Goal: Transaction & Acquisition: Purchase product/service

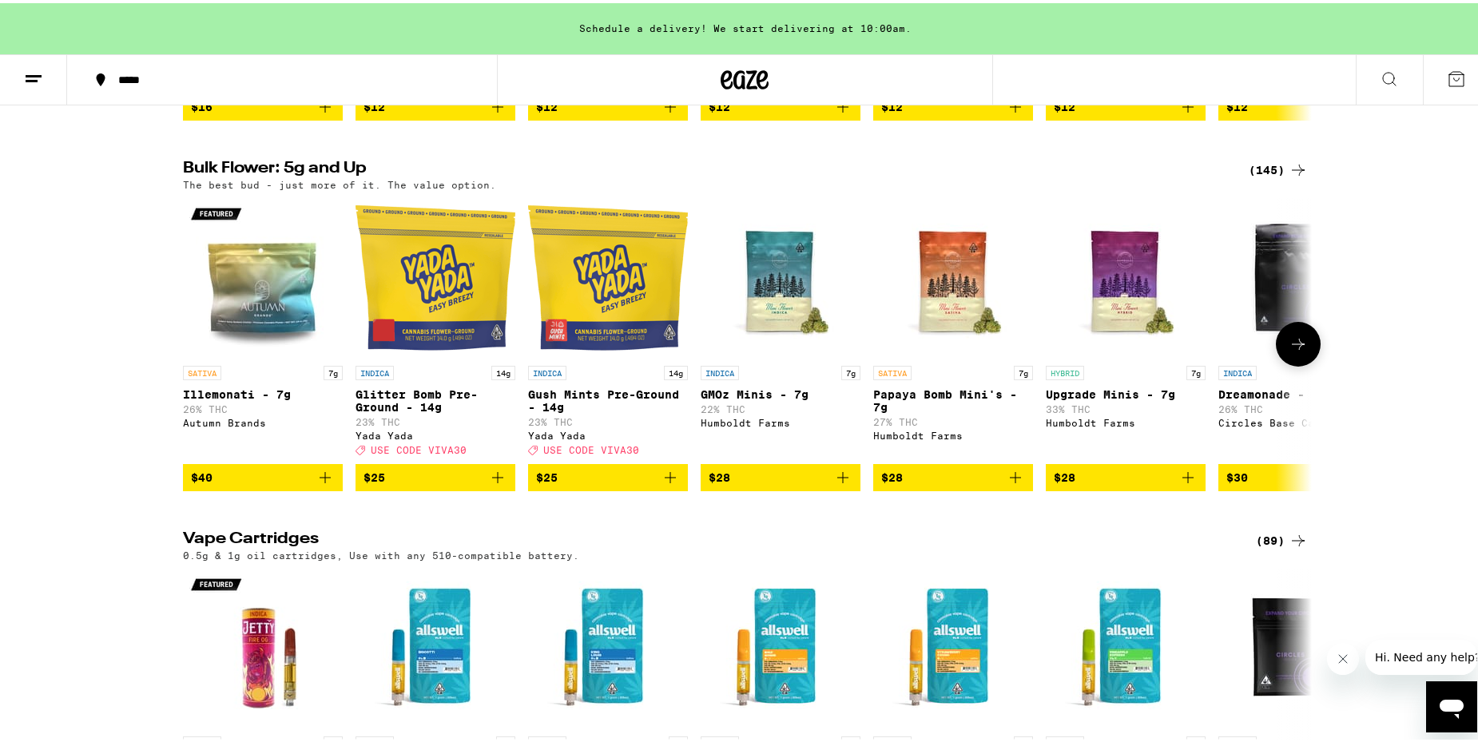
scroll to position [1997, 0]
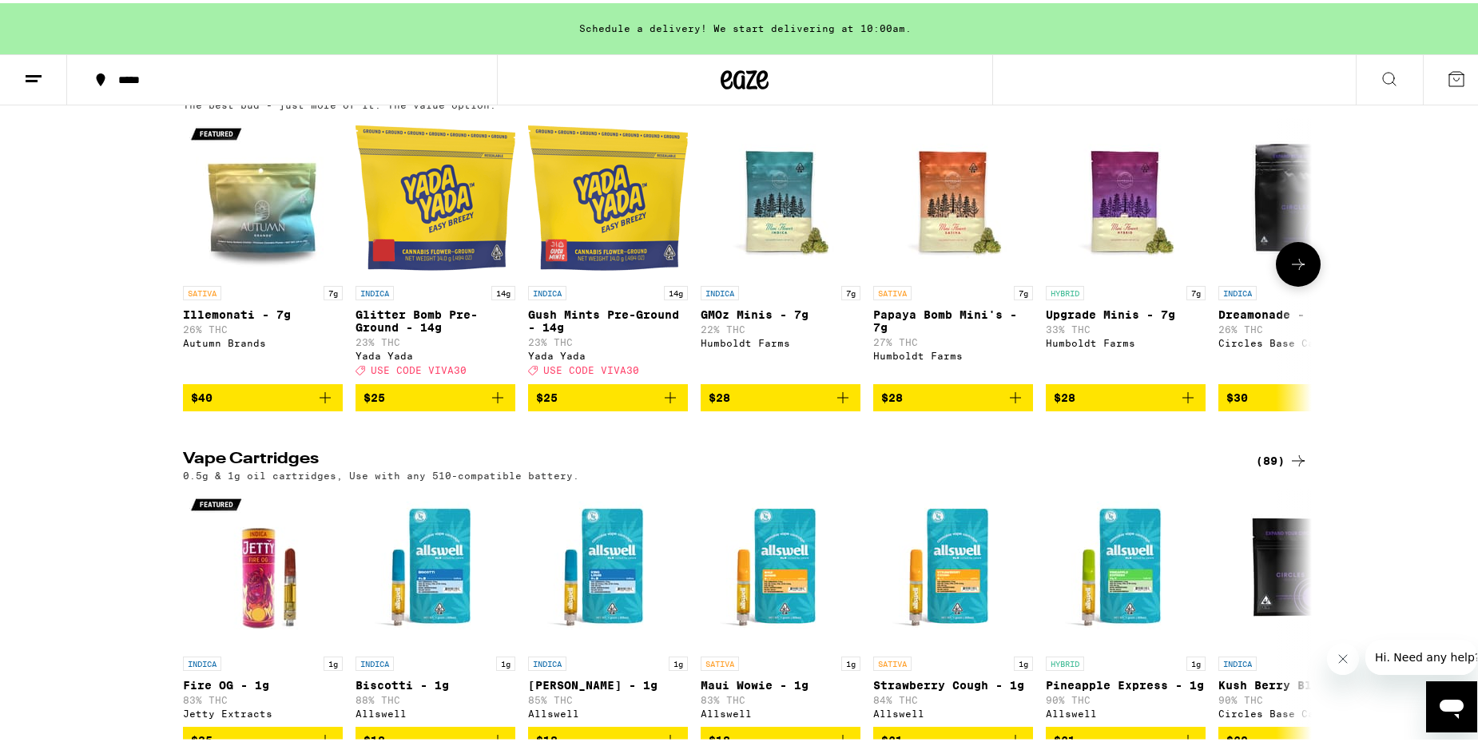
click at [1293, 271] on icon at bounding box center [1297, 261] width 19 height 19
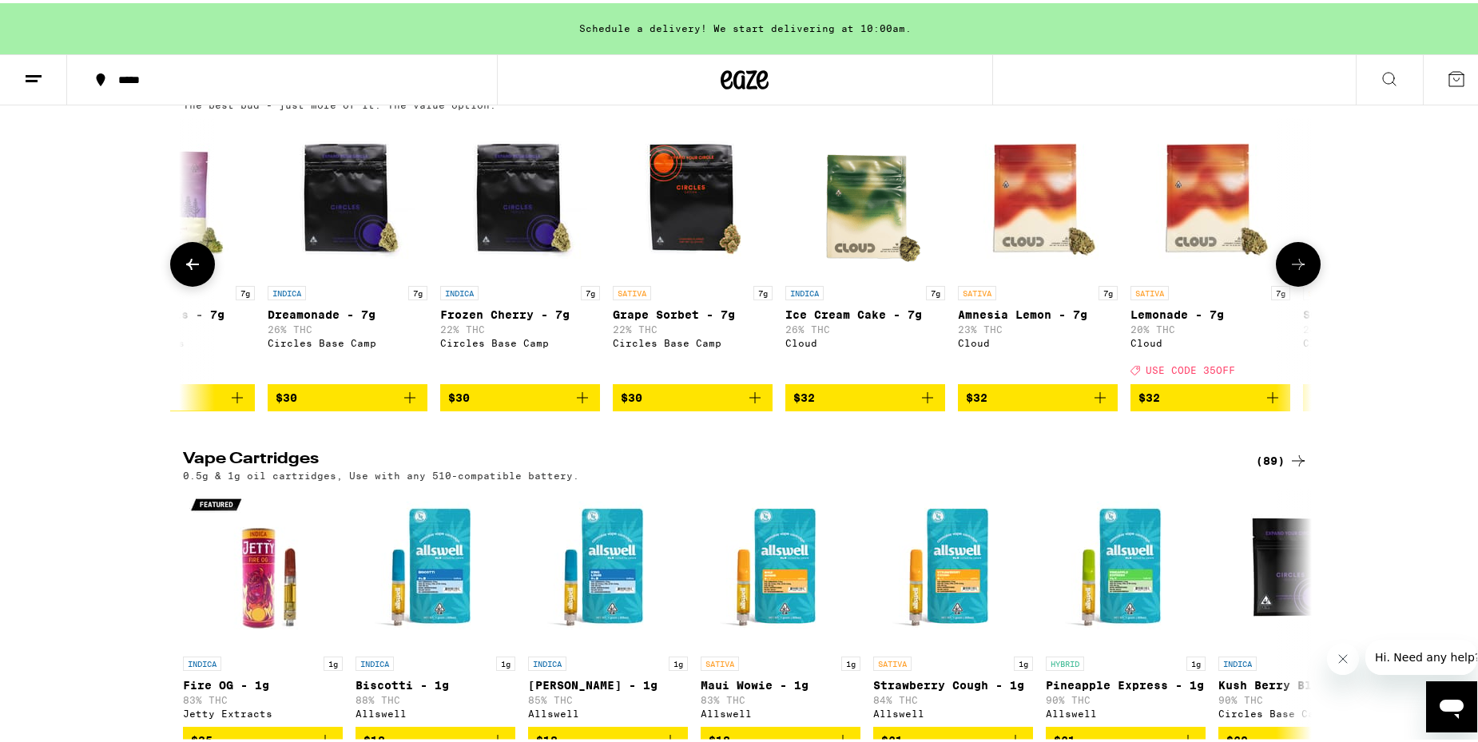
click at [1293, 271] on icon at bounding box center [1297, 261] width 19 height 19
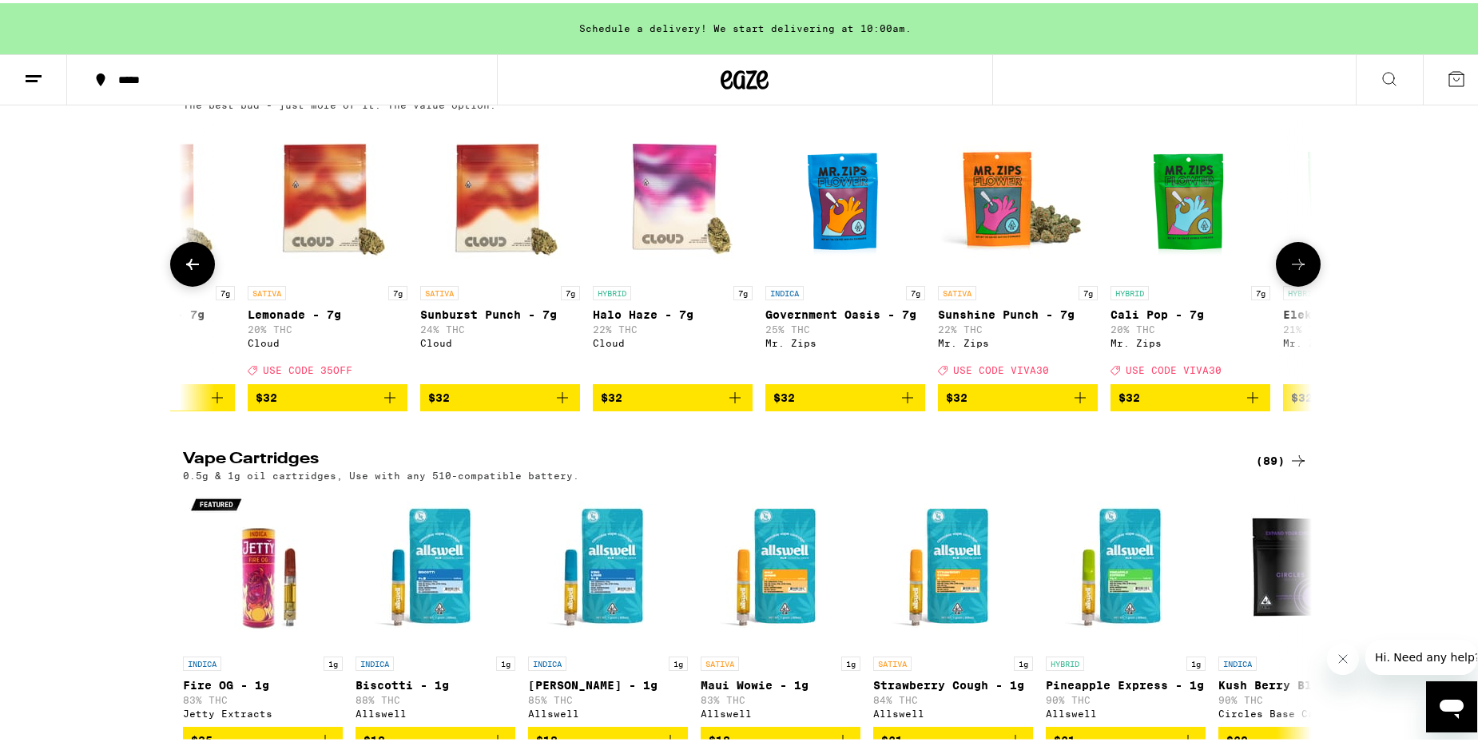
scroll to position [0, 1901]
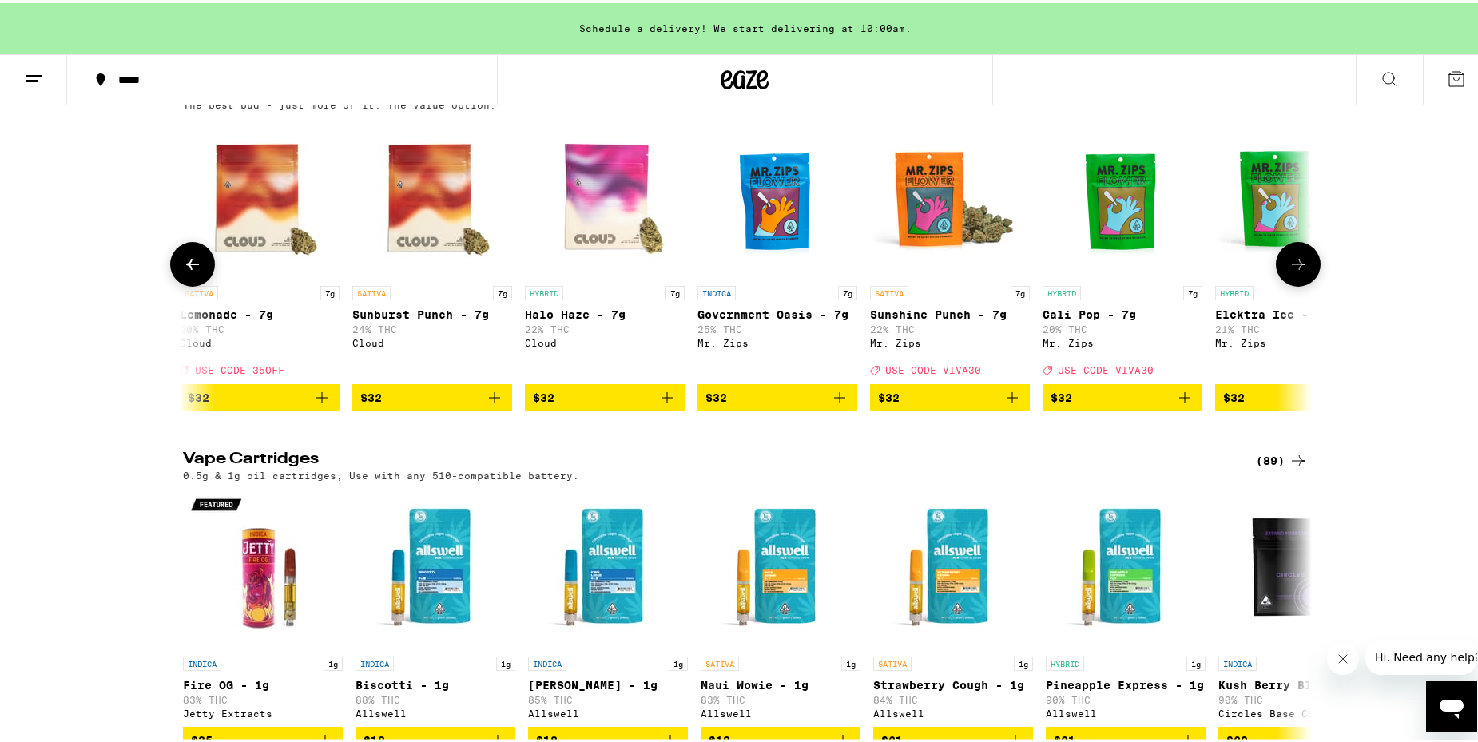
click at [1293, 271] on icon at bounding box center [1297, 261] width 19 height 19
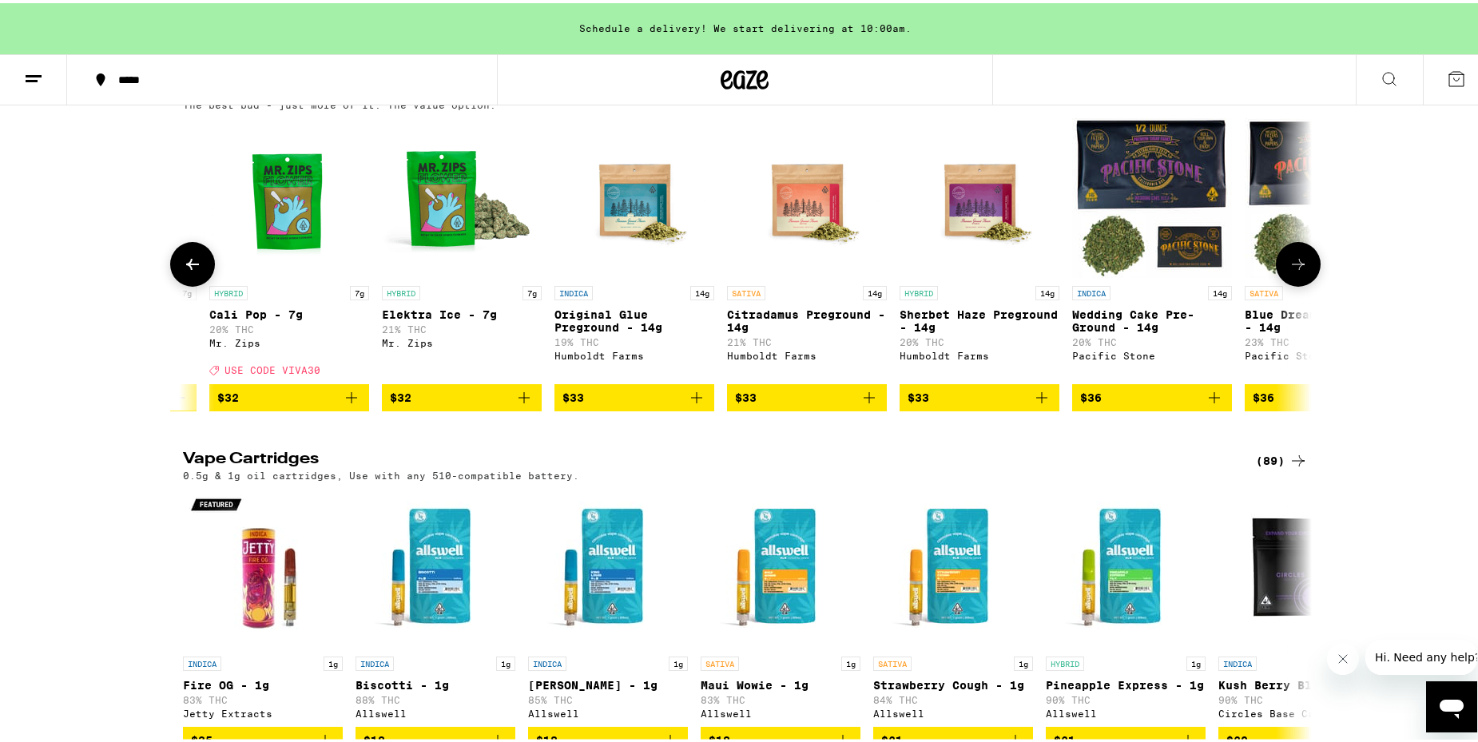
scroll to position [0, 2851]
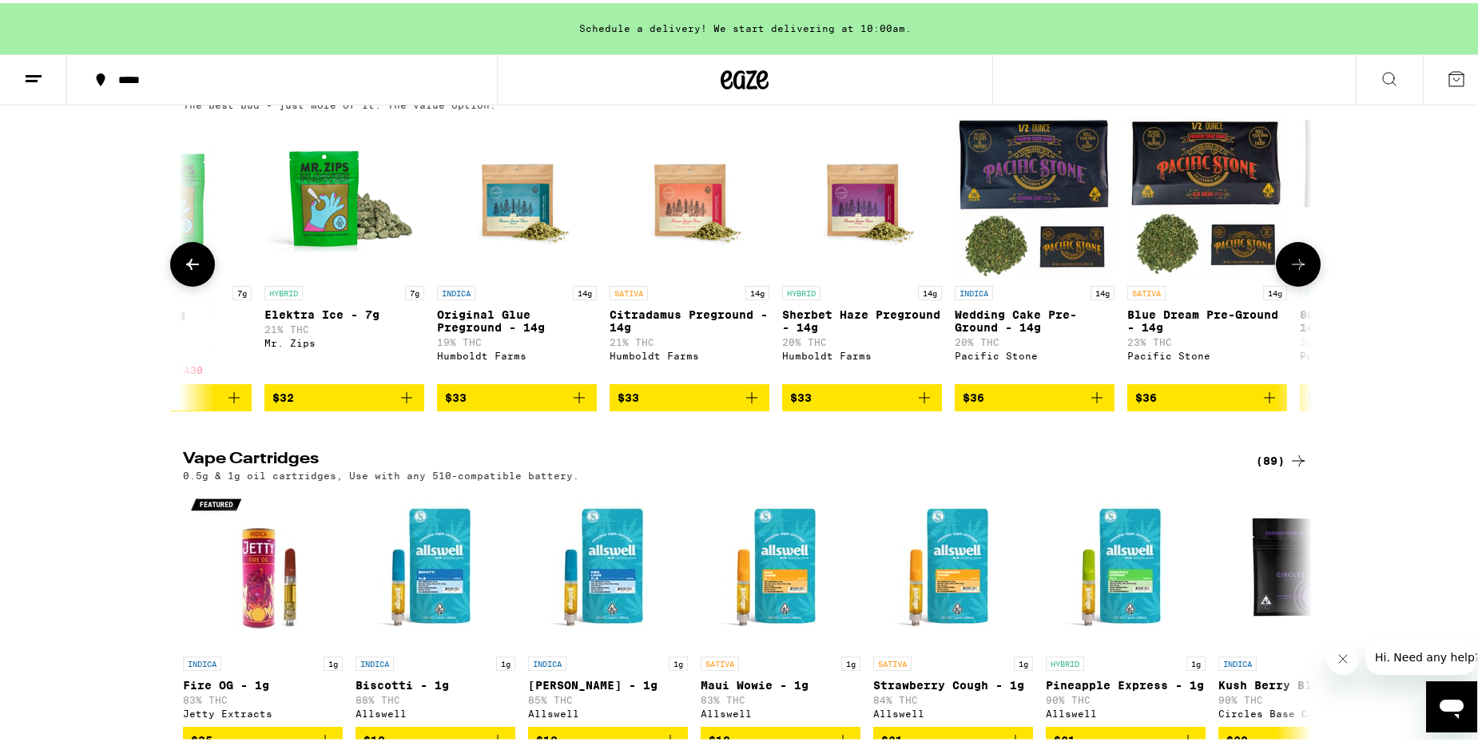
click at [1293, 271] on icon at bounding box center [1297, 261] width 19 height 19
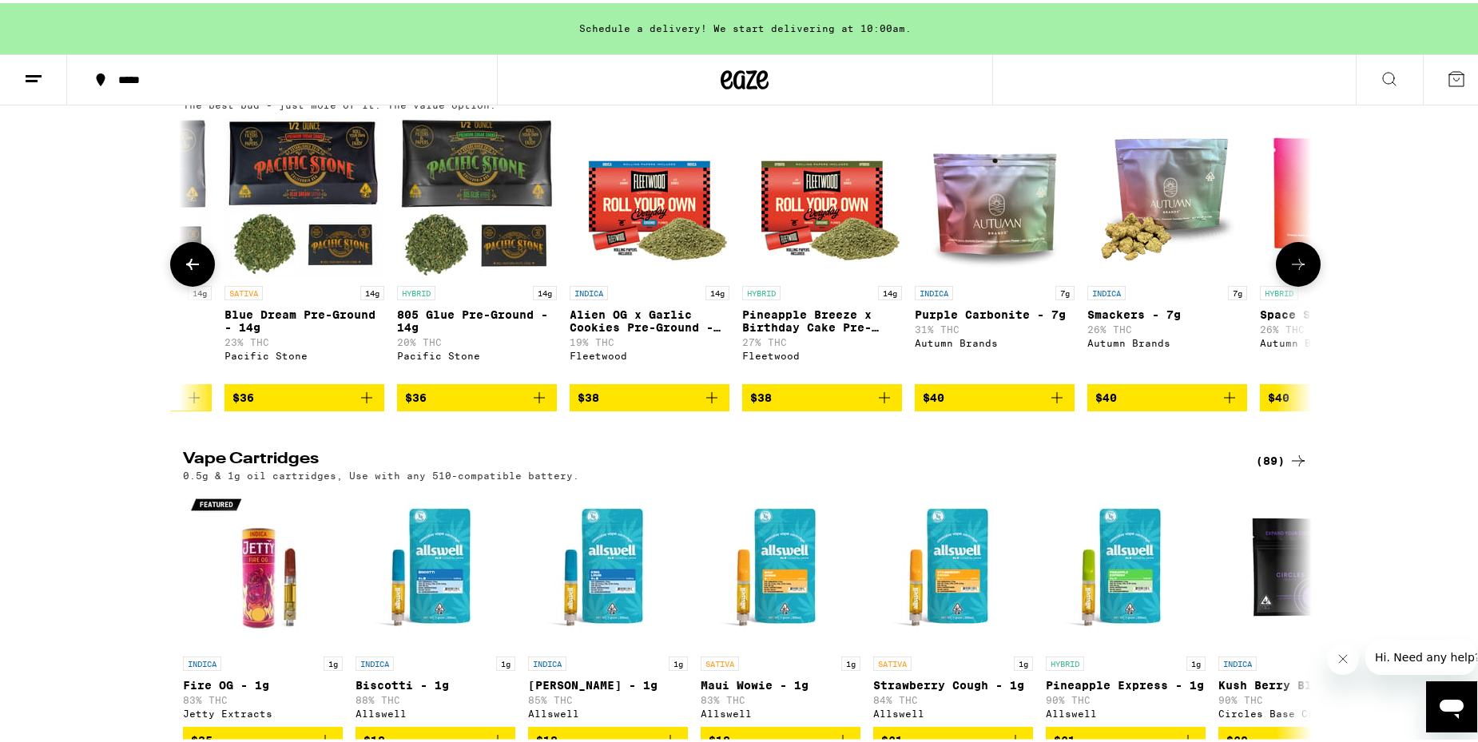
scroll to position [0, 3802]
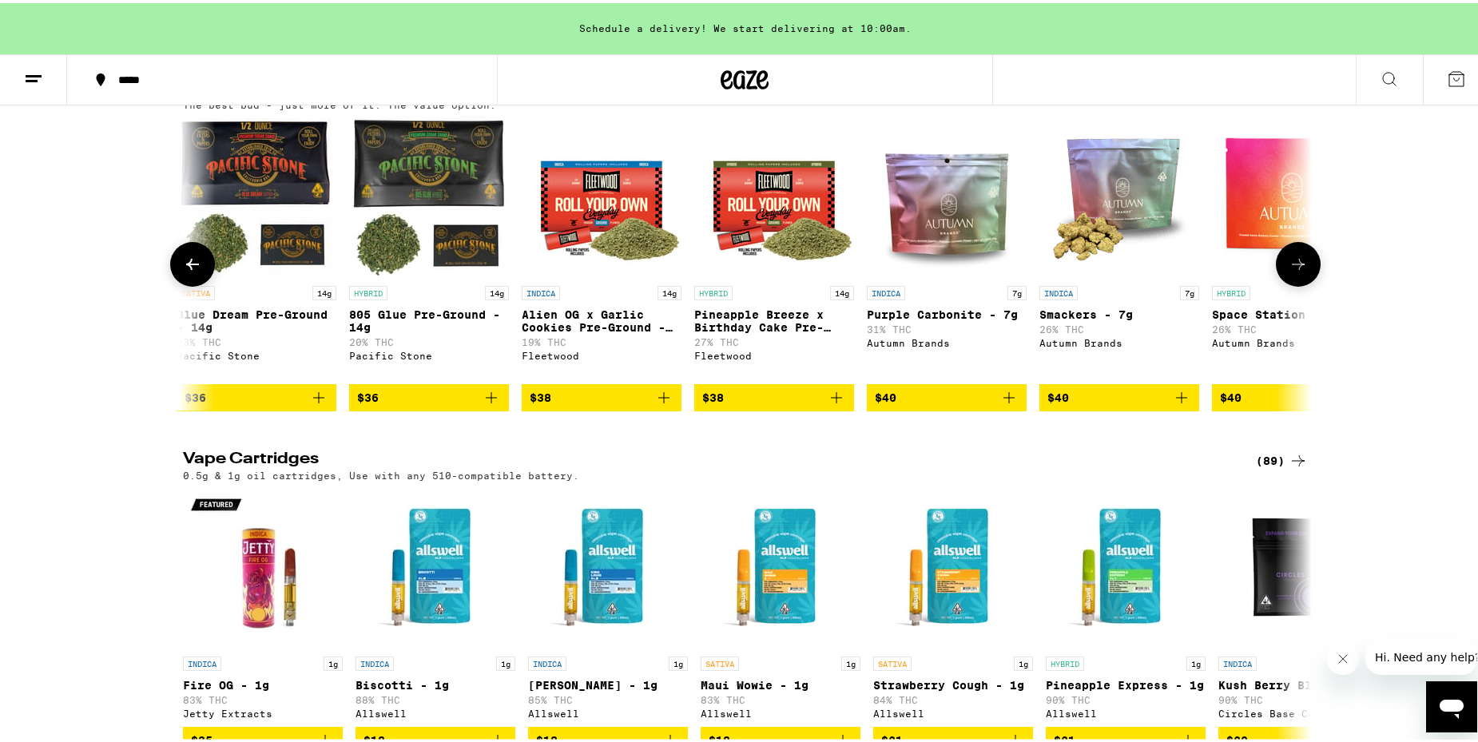
click at [1292, 271] on icon at bounding box center [1297, 261] width 19 height 19
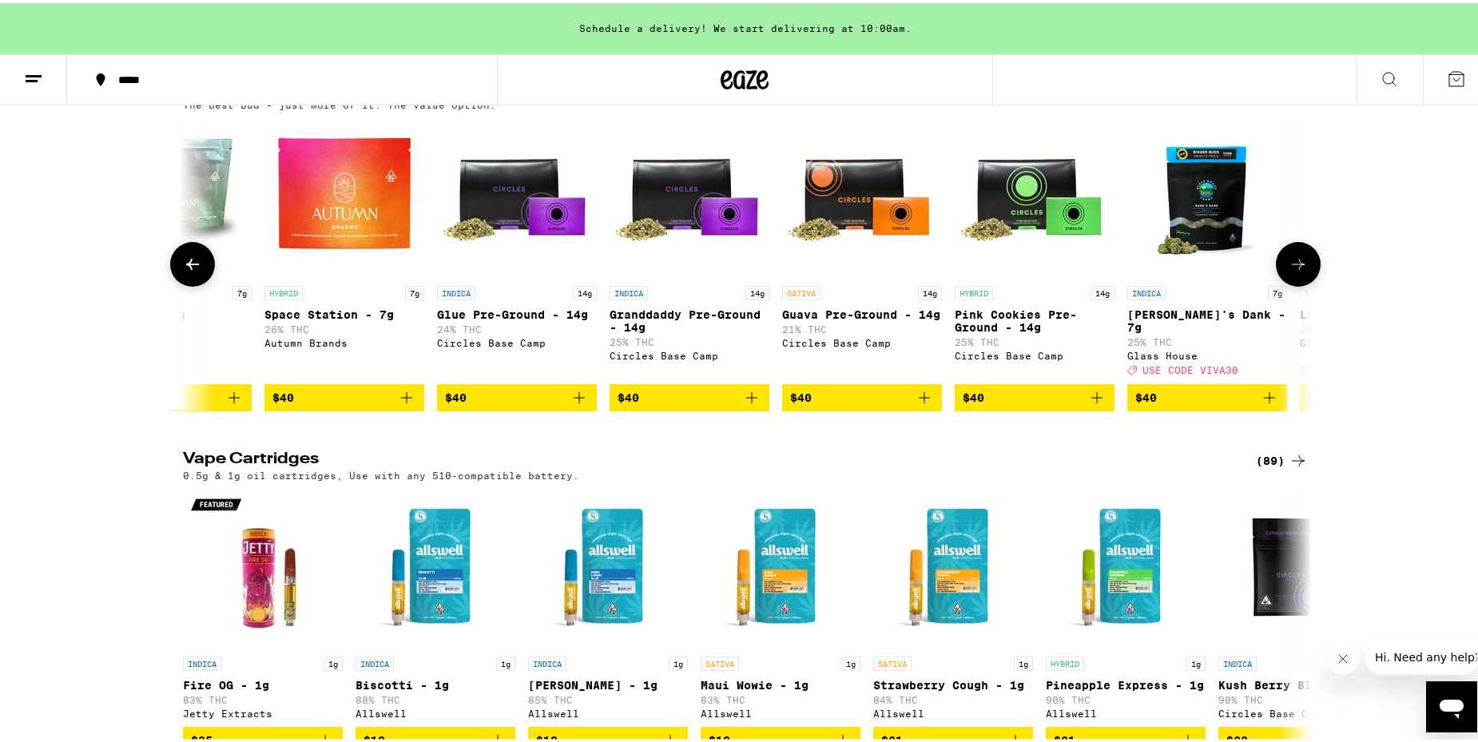
scroll to position [0, 4752]
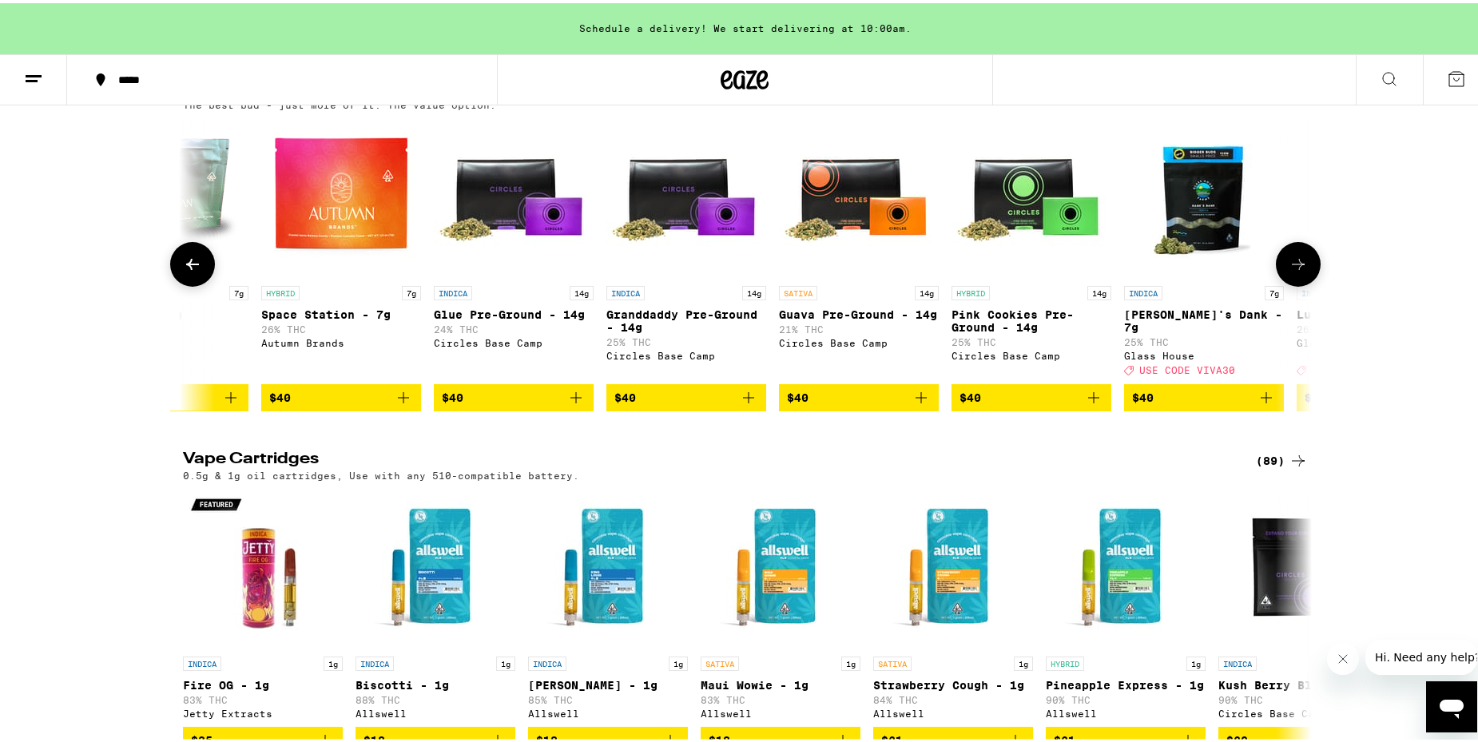
click at [1292, 271] on icon at bounding box center [1297, 261] width 19 height 19
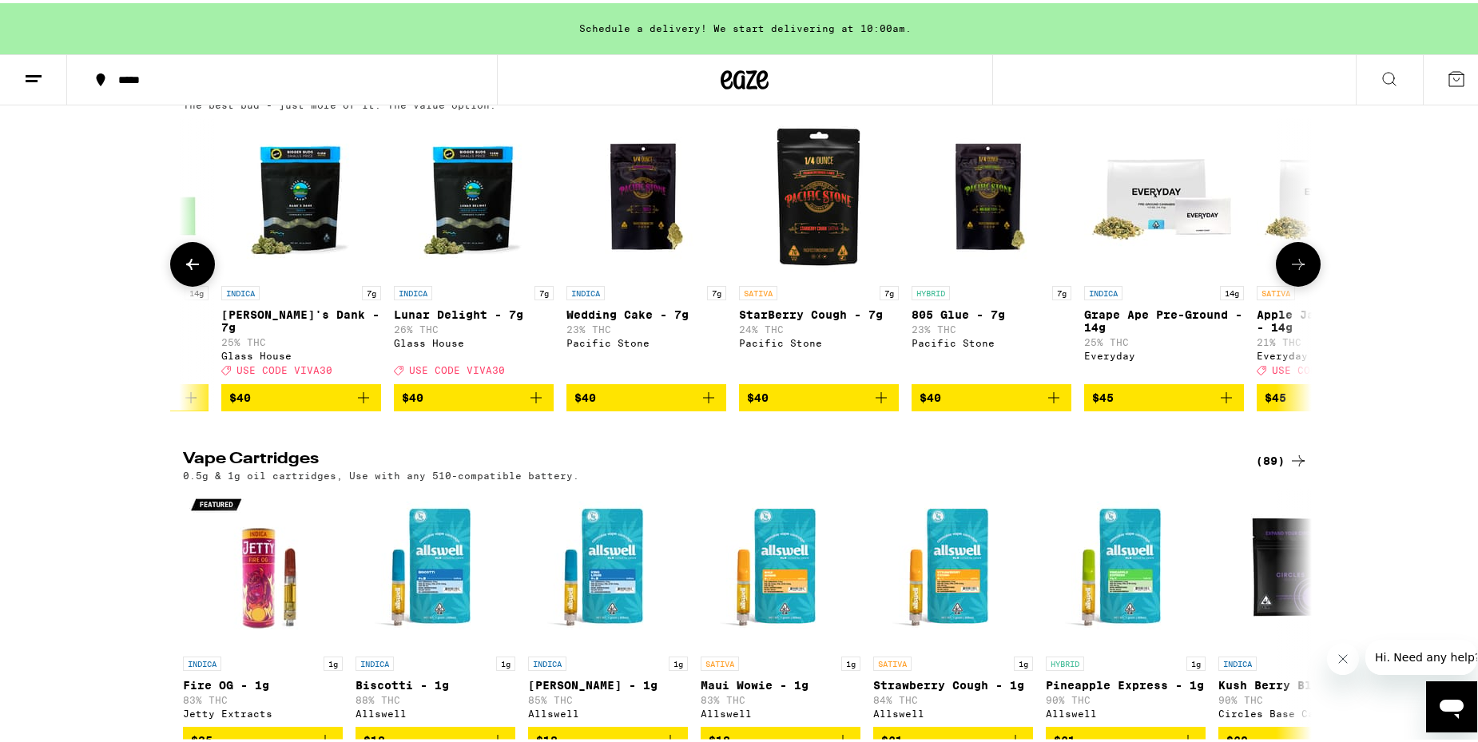
scroll to position [0, 5703]
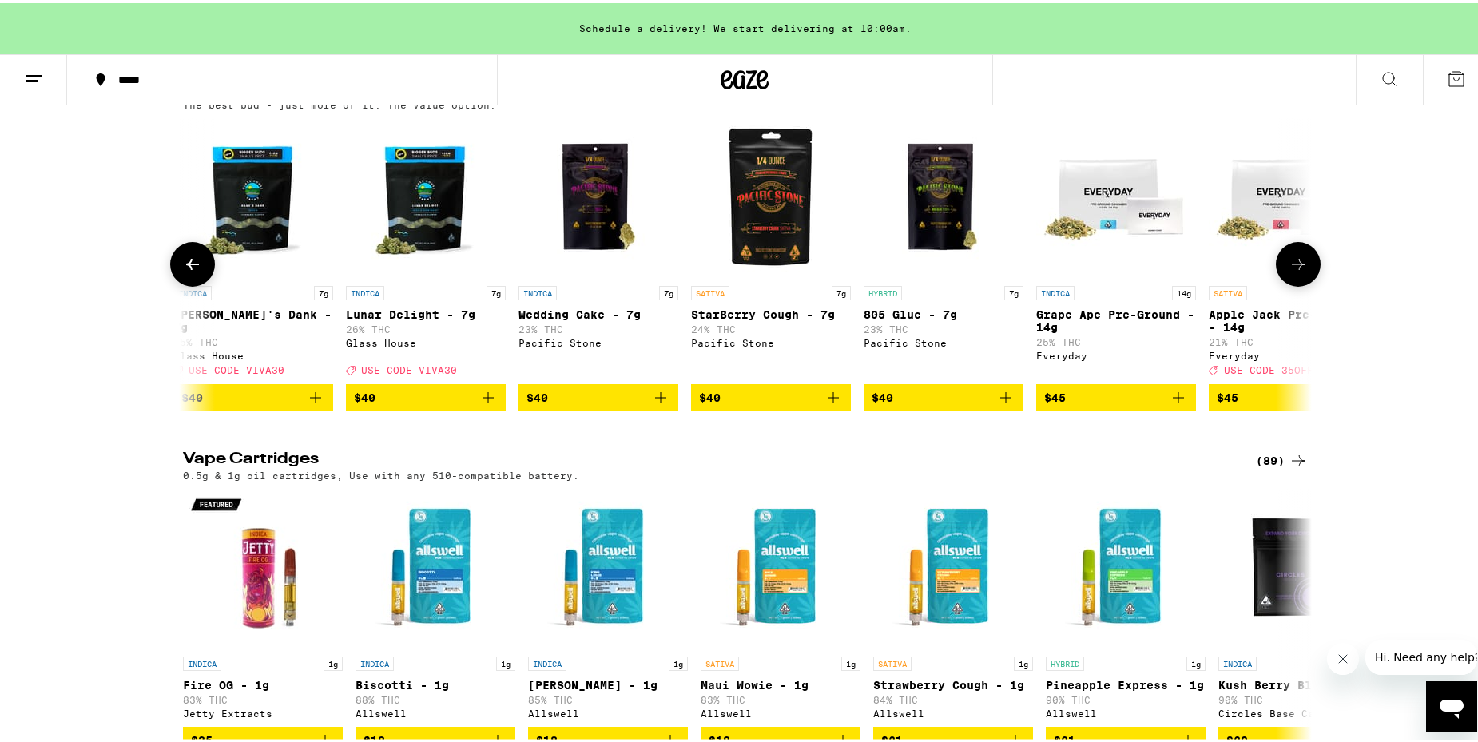
click at [1292, 271] on icon at bounding box center [1297, 261] width 19 height 19
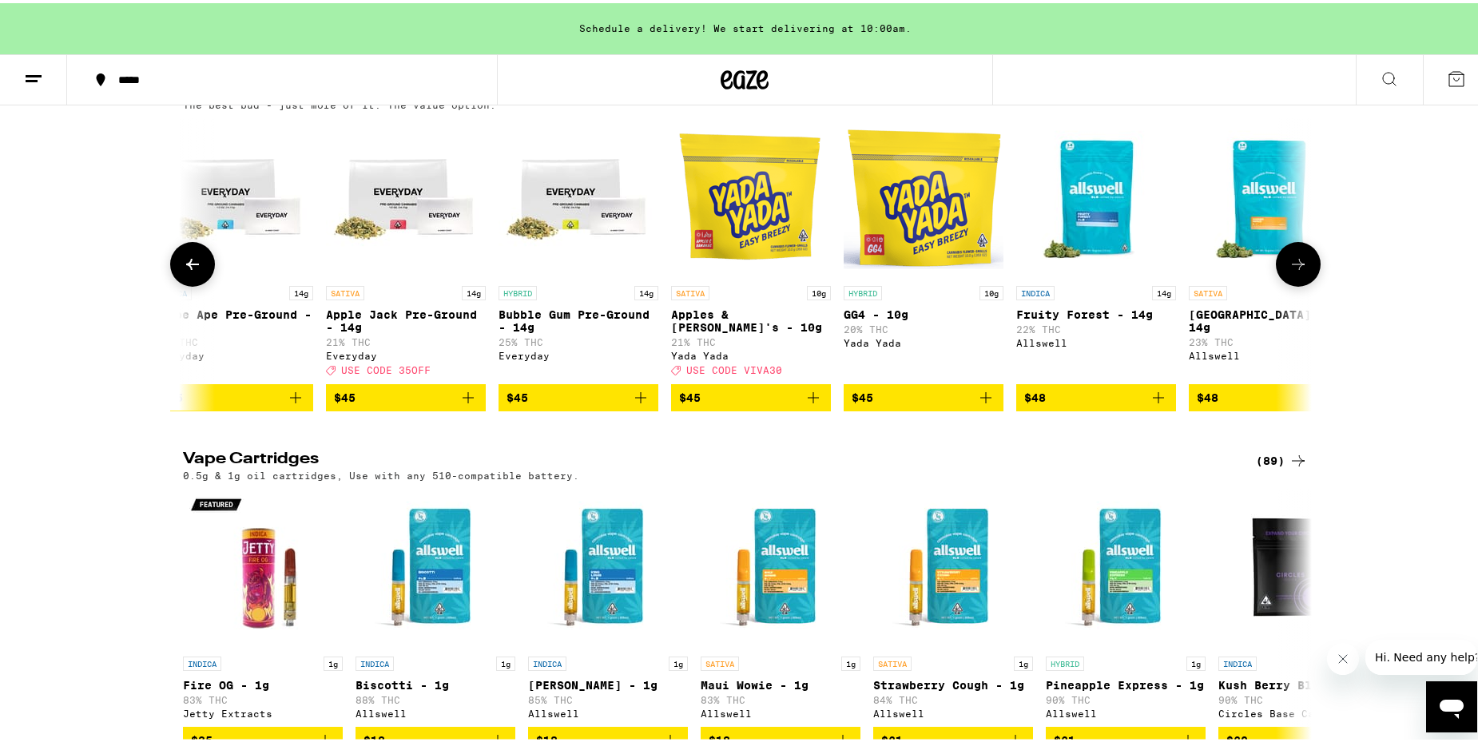
scroll to position [0, 6653]
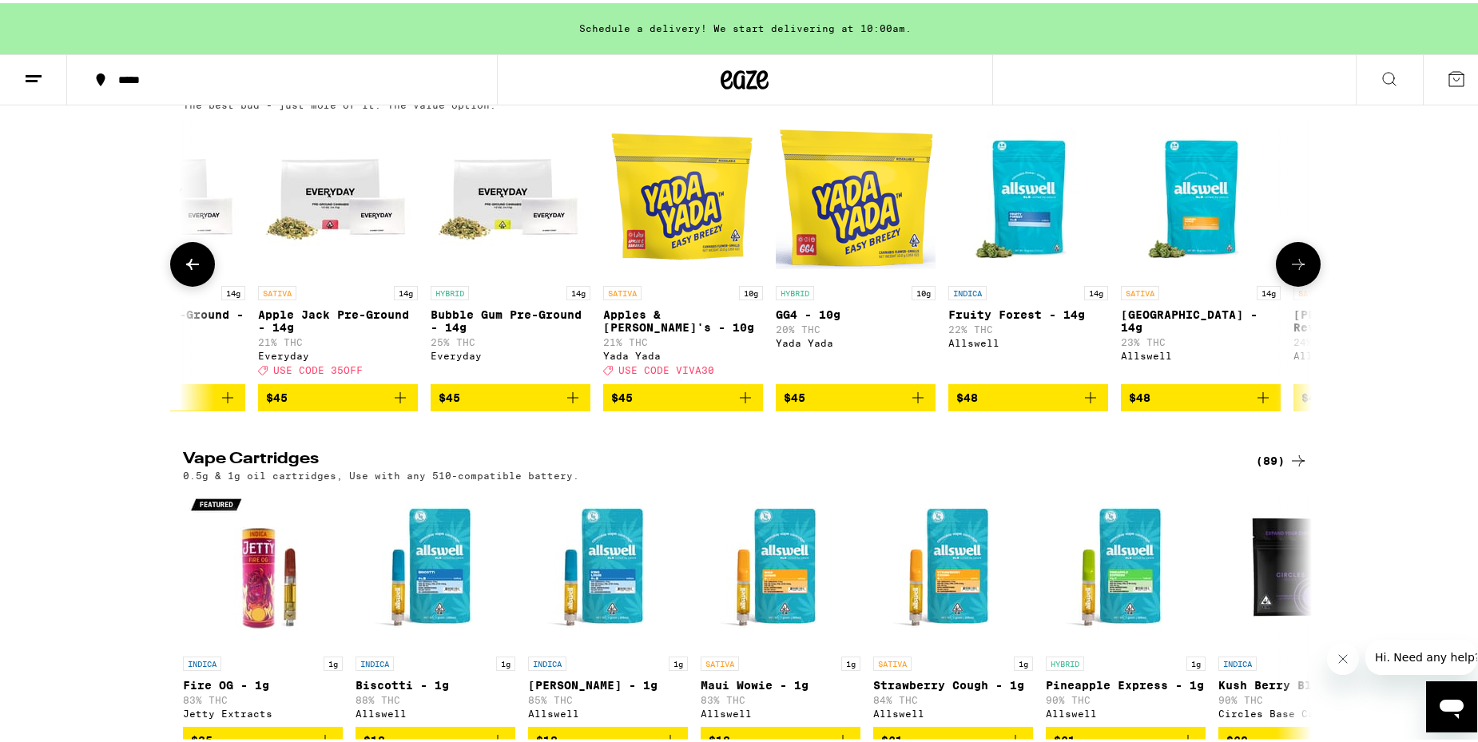
click at [1292, 271] on icon at bounding box center [1297, 261] width 19 height 19
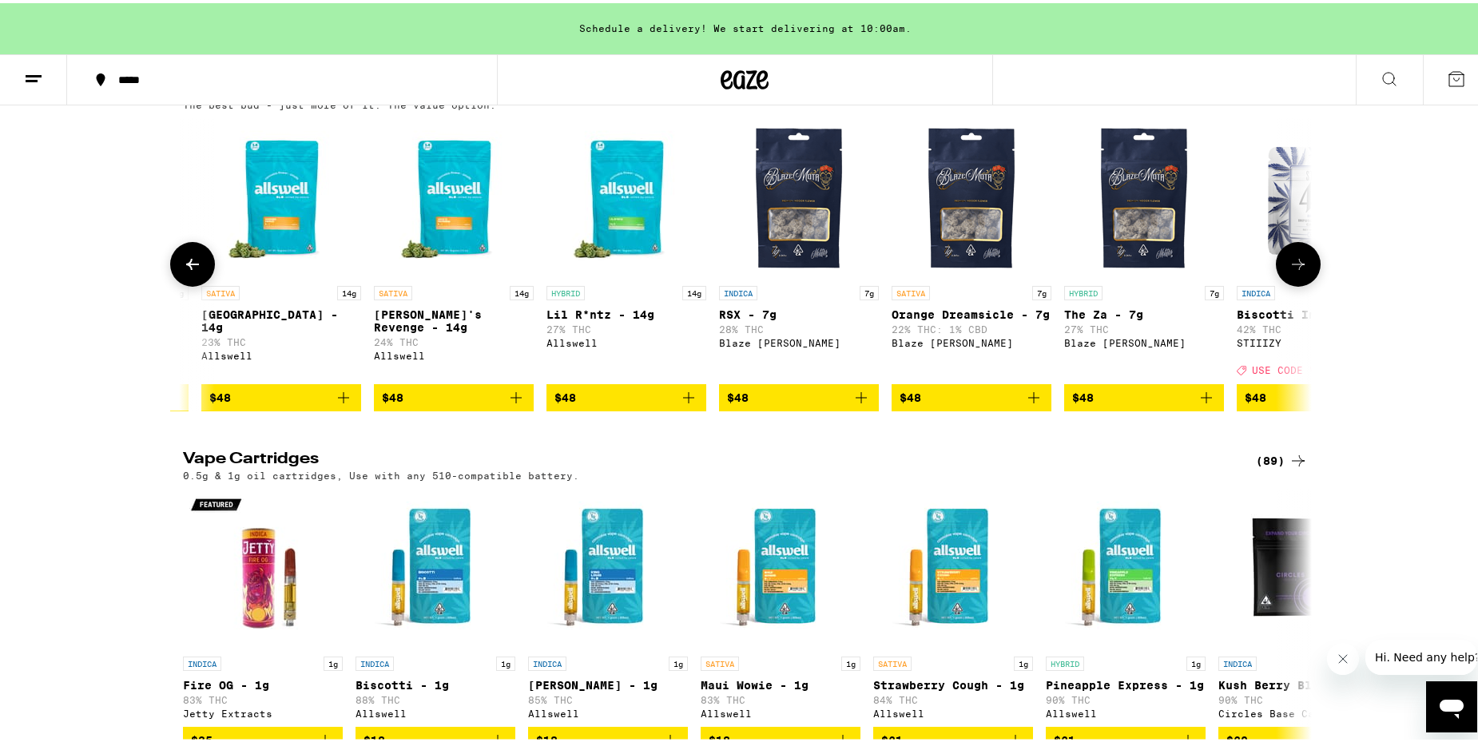
scroll to position [0, 7604]
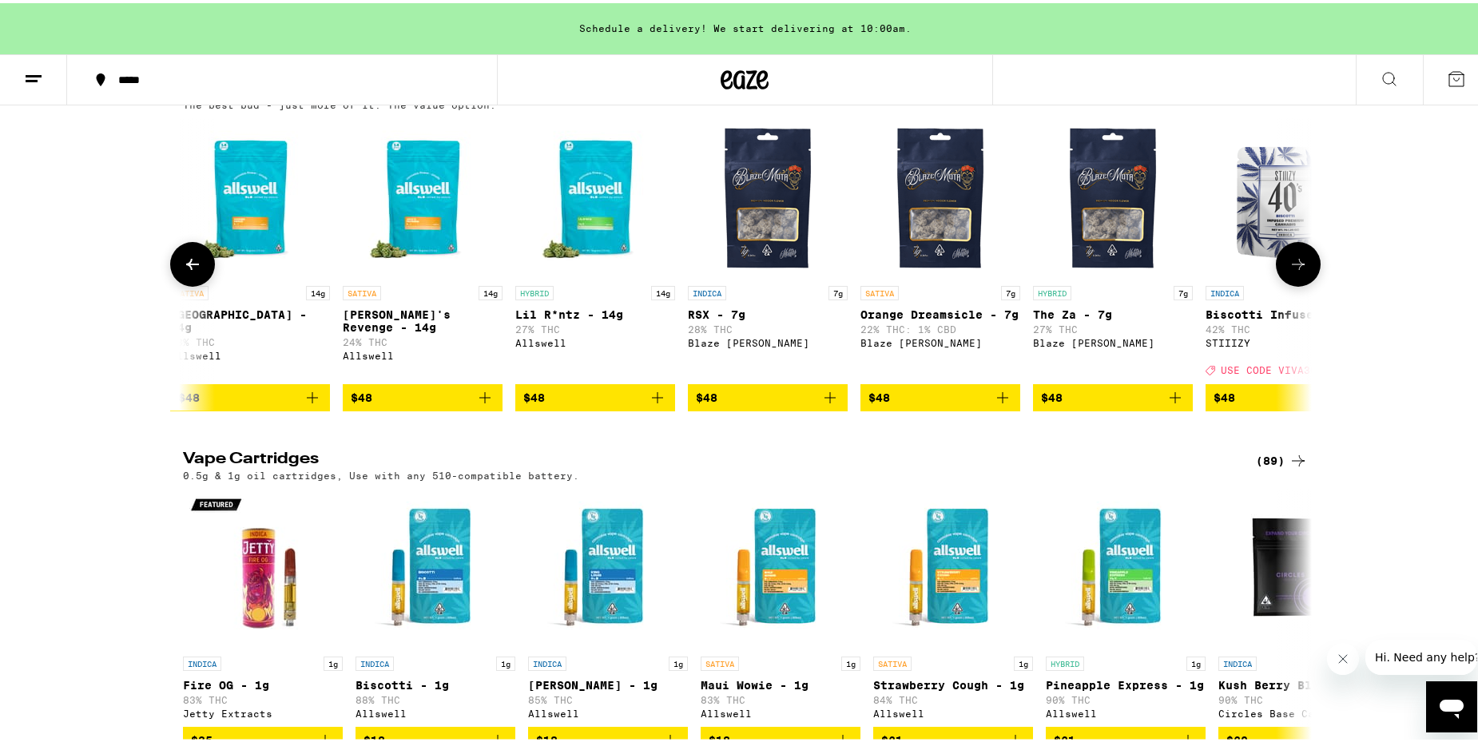
click at [1292, 271] on icon at bounding box center [1297, 261] width 19 height 19
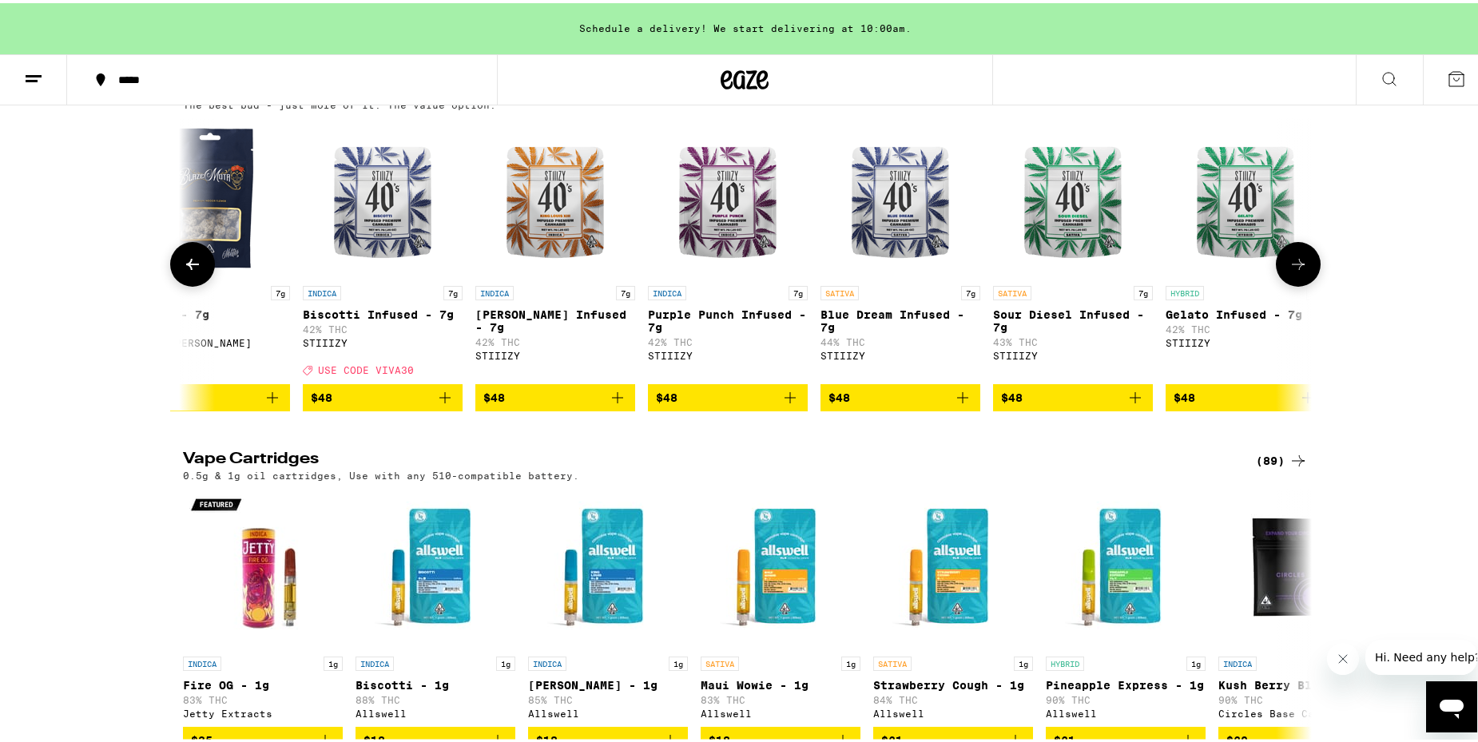
scroll to position [0, 8554]
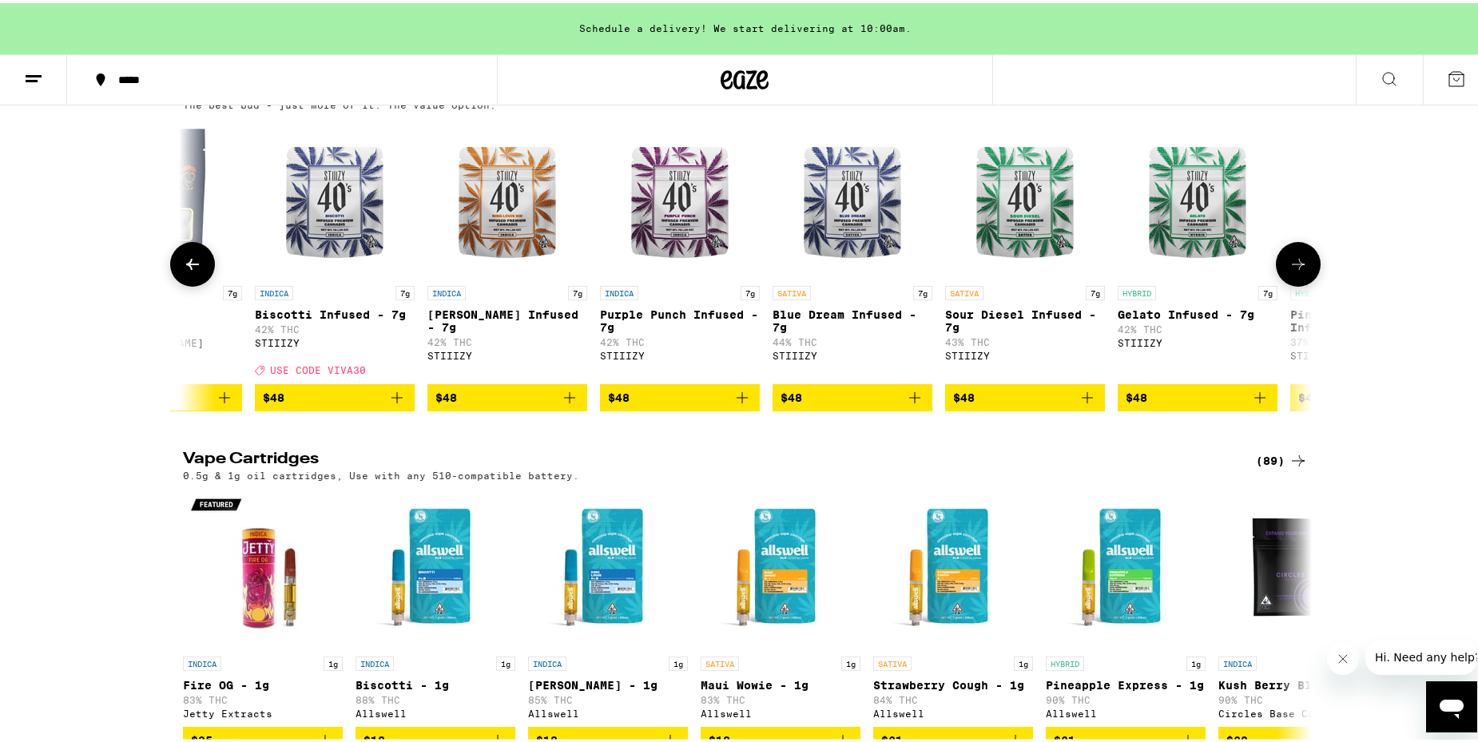
click at [1292, 271] on icon at bounding box center [1297, 261] width 19 height 19
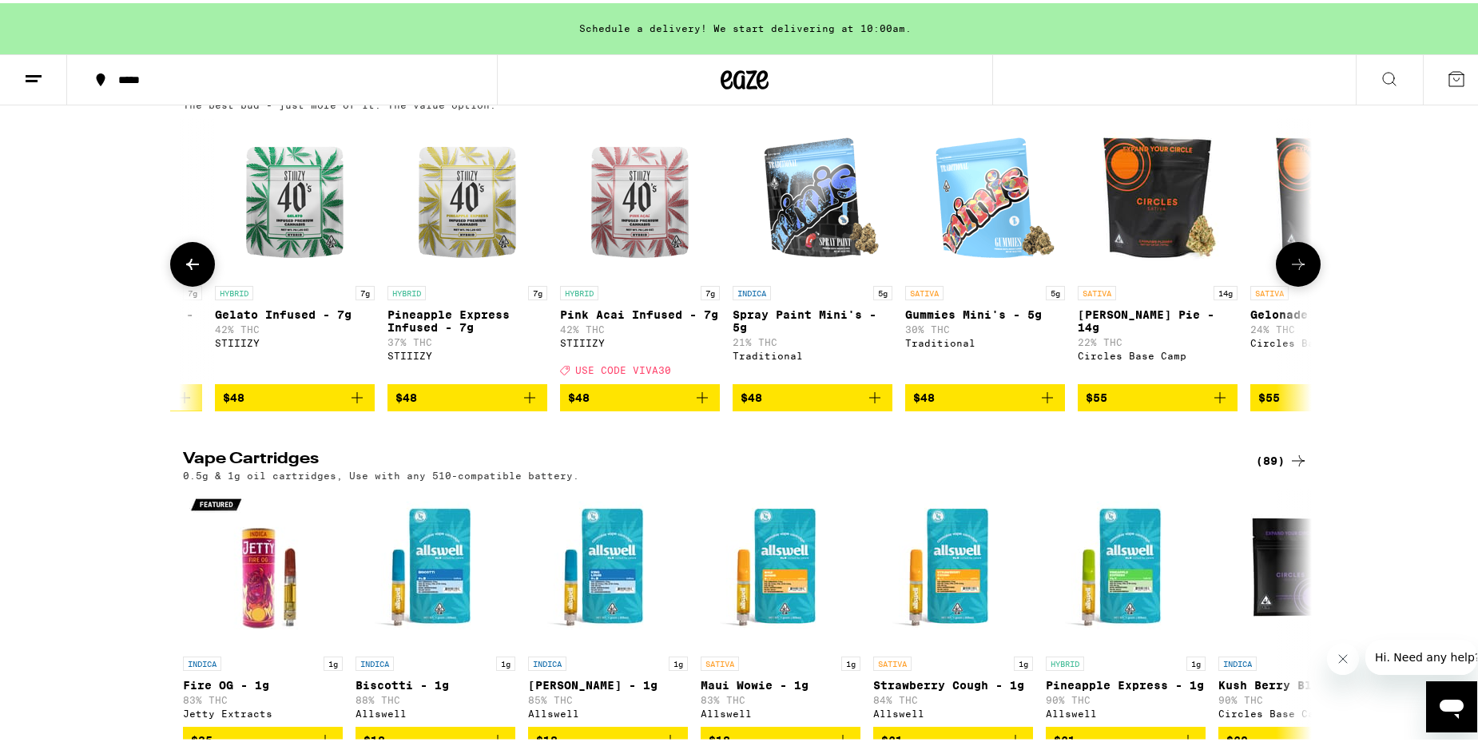
scroll to position [0, 9505]
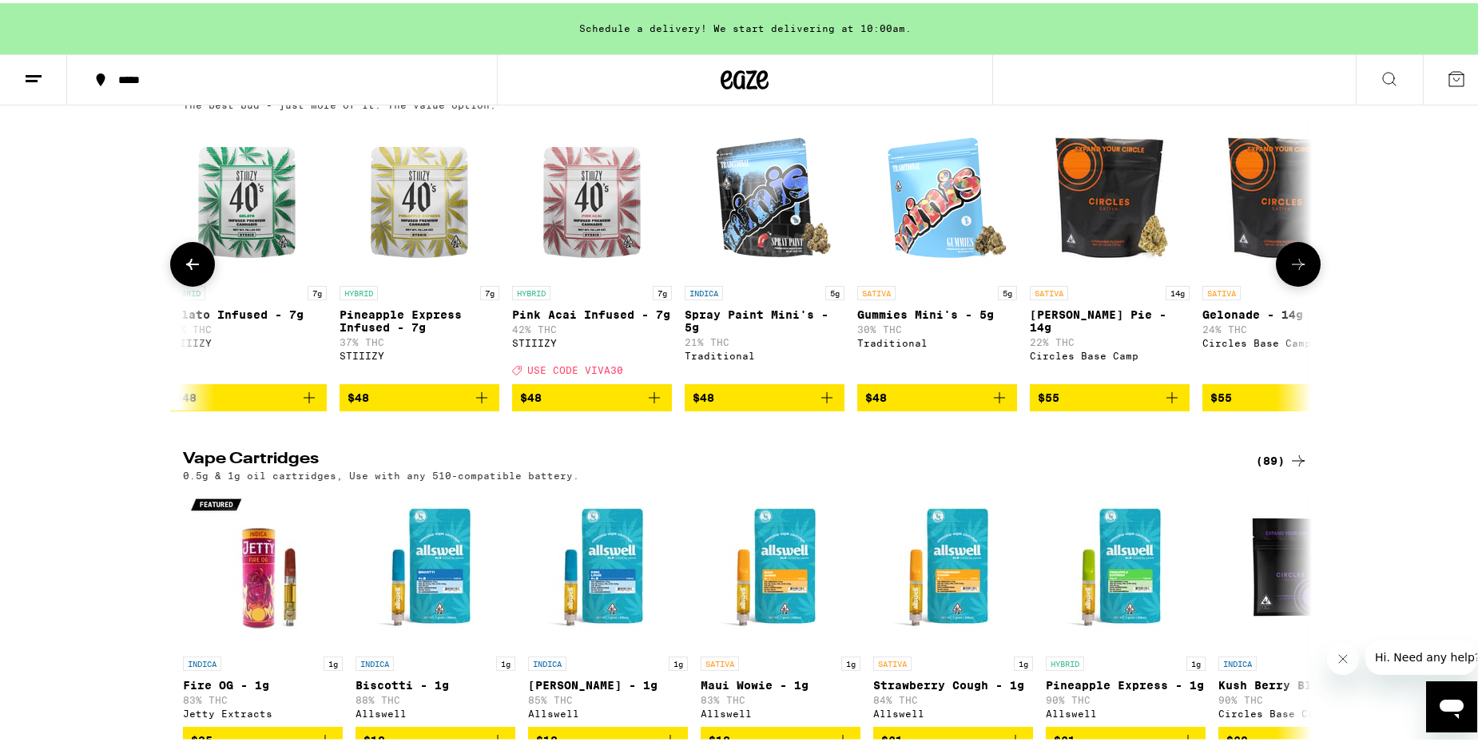
click at [1292, 271] on icon at bounding box center [1297, 261] width 19 height 19
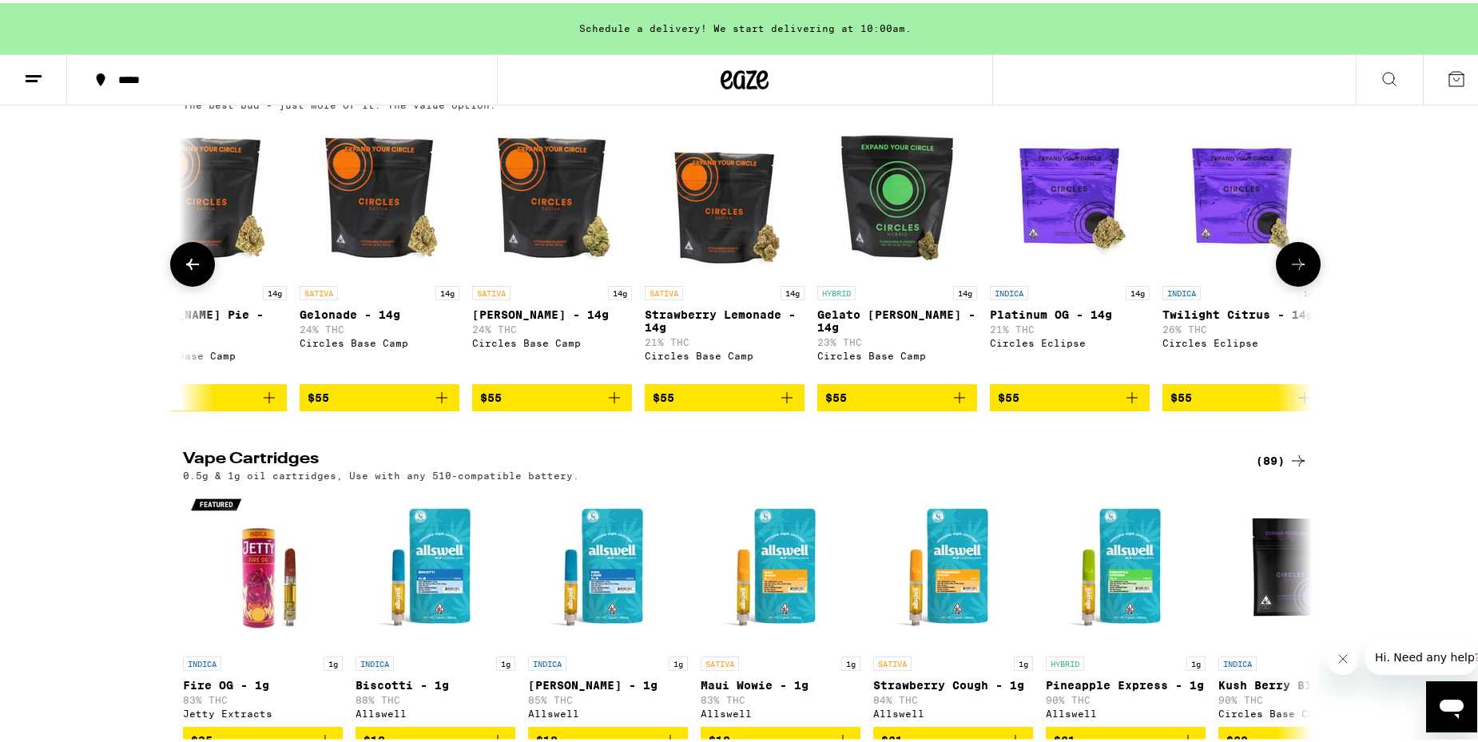
scroll to position [0, 10455]
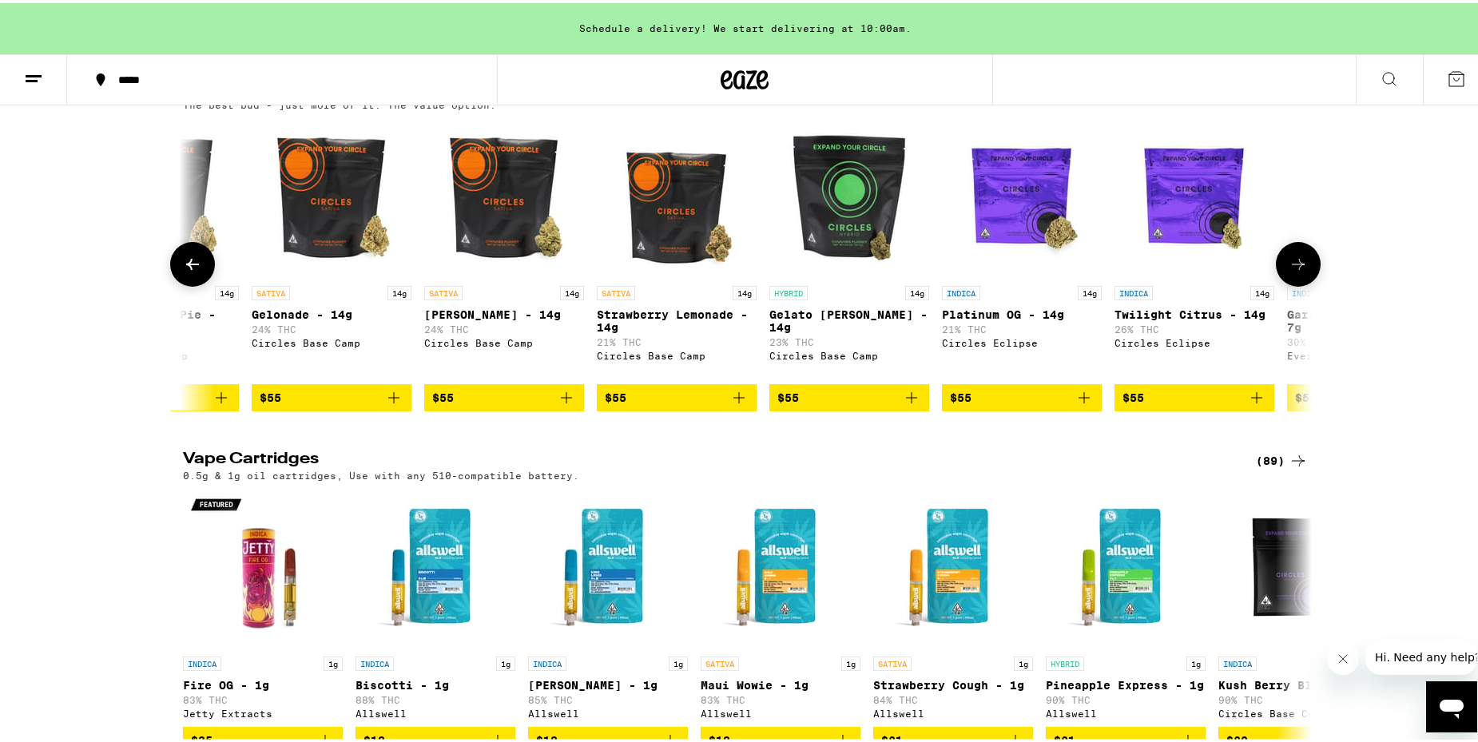
click at [1292, 271] on icon at bounding box center [1297, 261] width 19 height 19
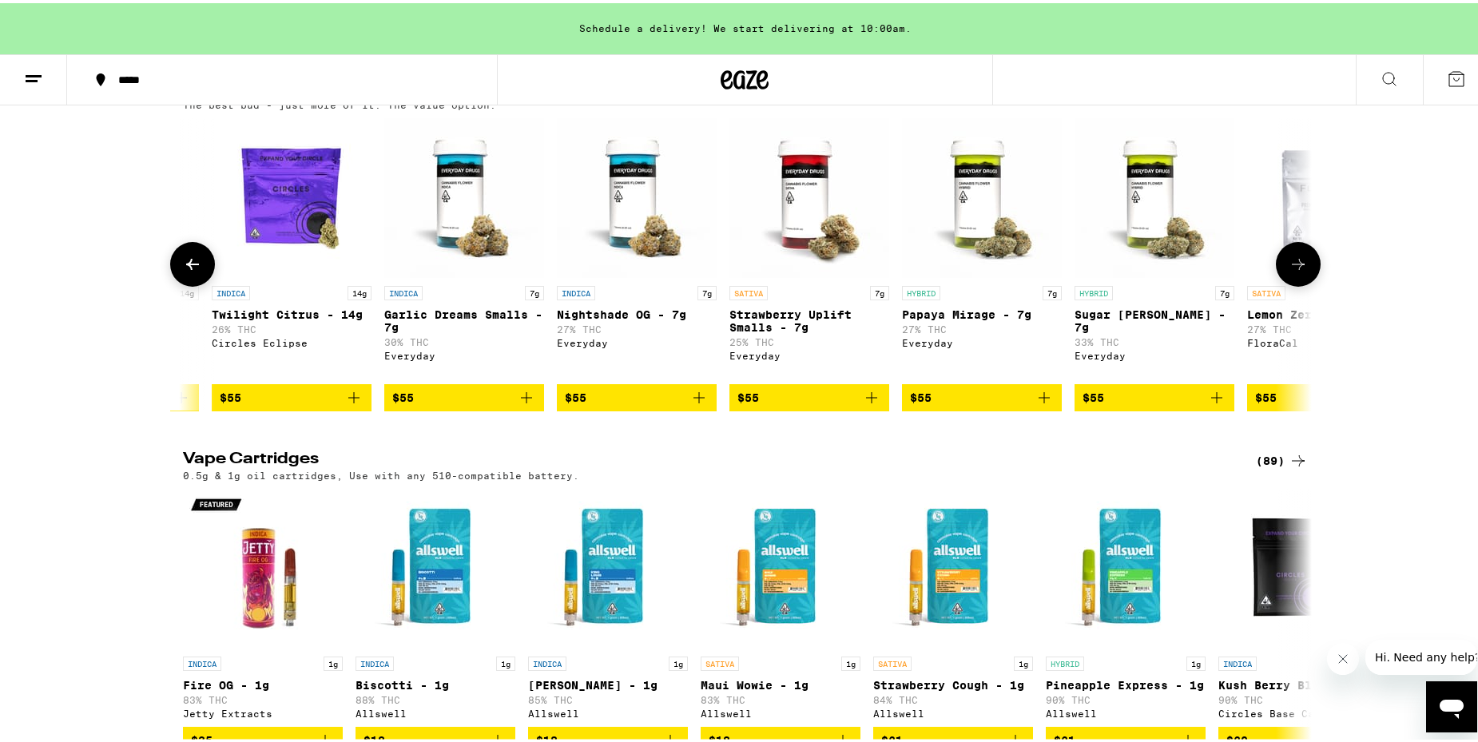
scroll to position [0, 11406]
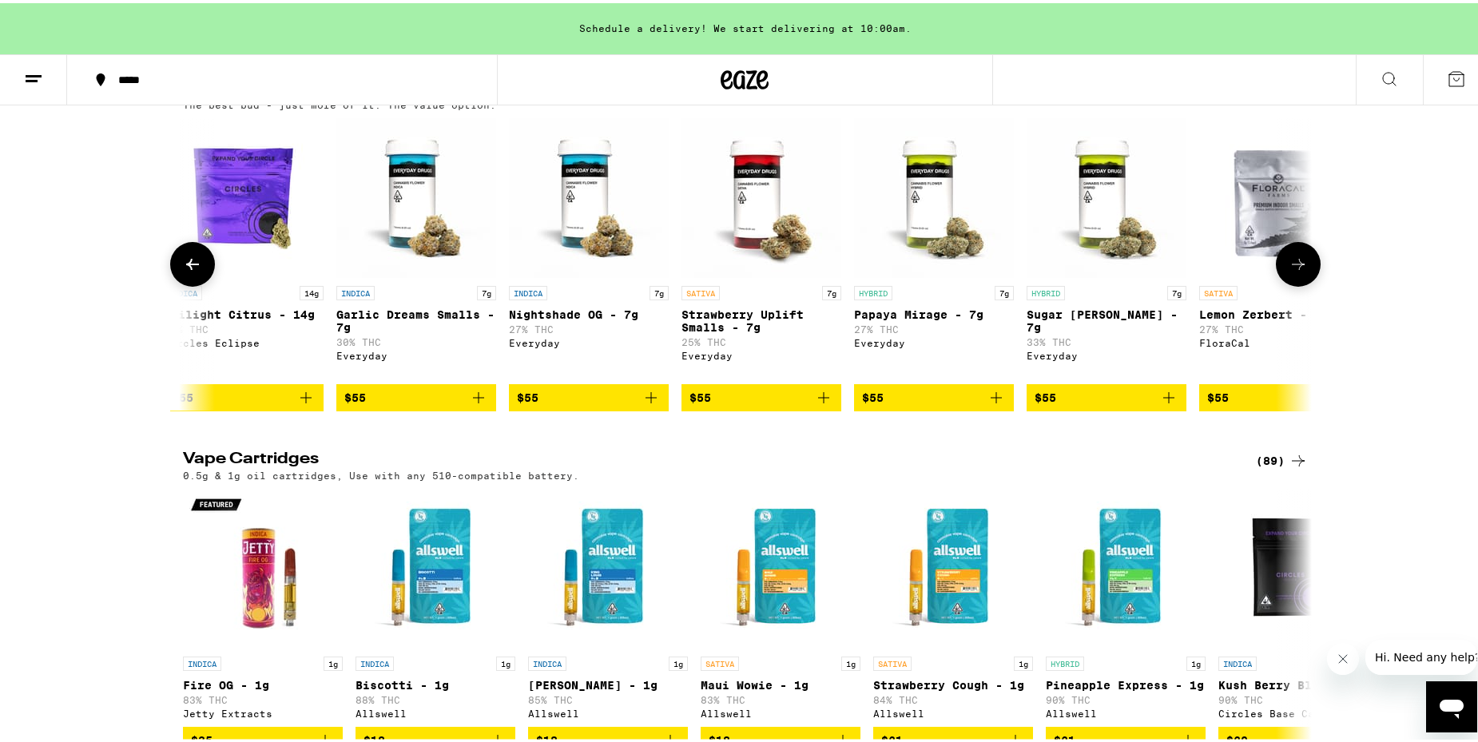
click at [1292, 271] on icon at bounding box center [1297, 261] width 19 height 19
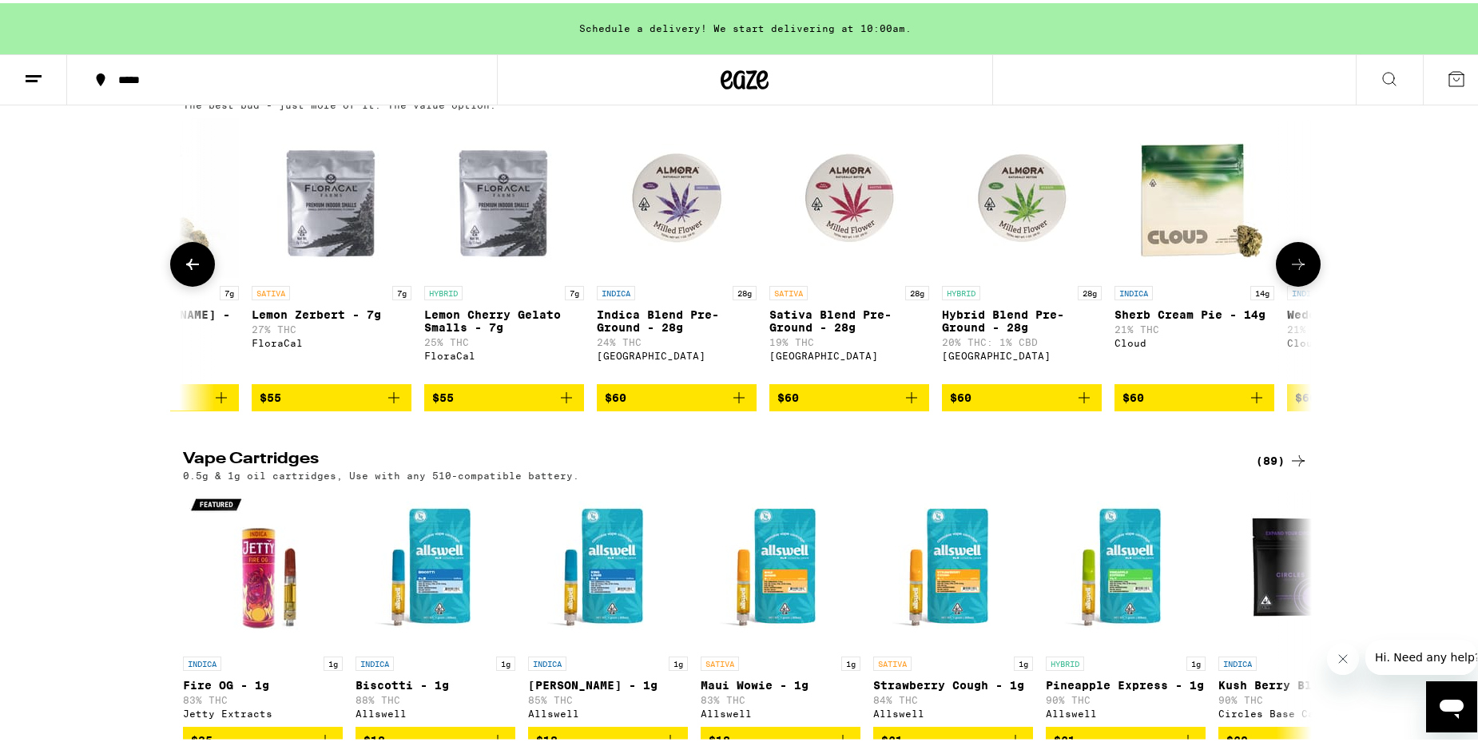
scroll to position [0, 12356]
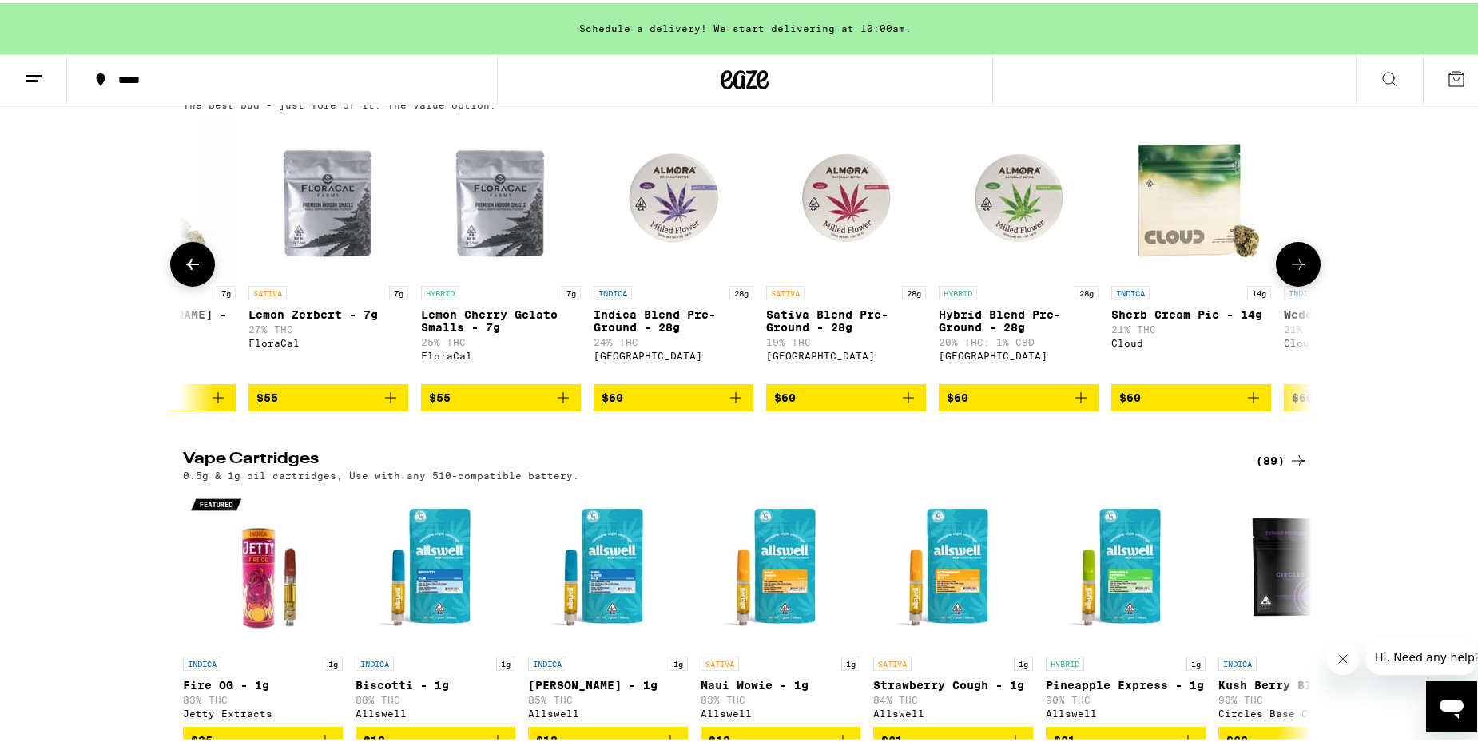
click at [1292, 271] on icon at bounding box center [1297, 261] width 19 height 19
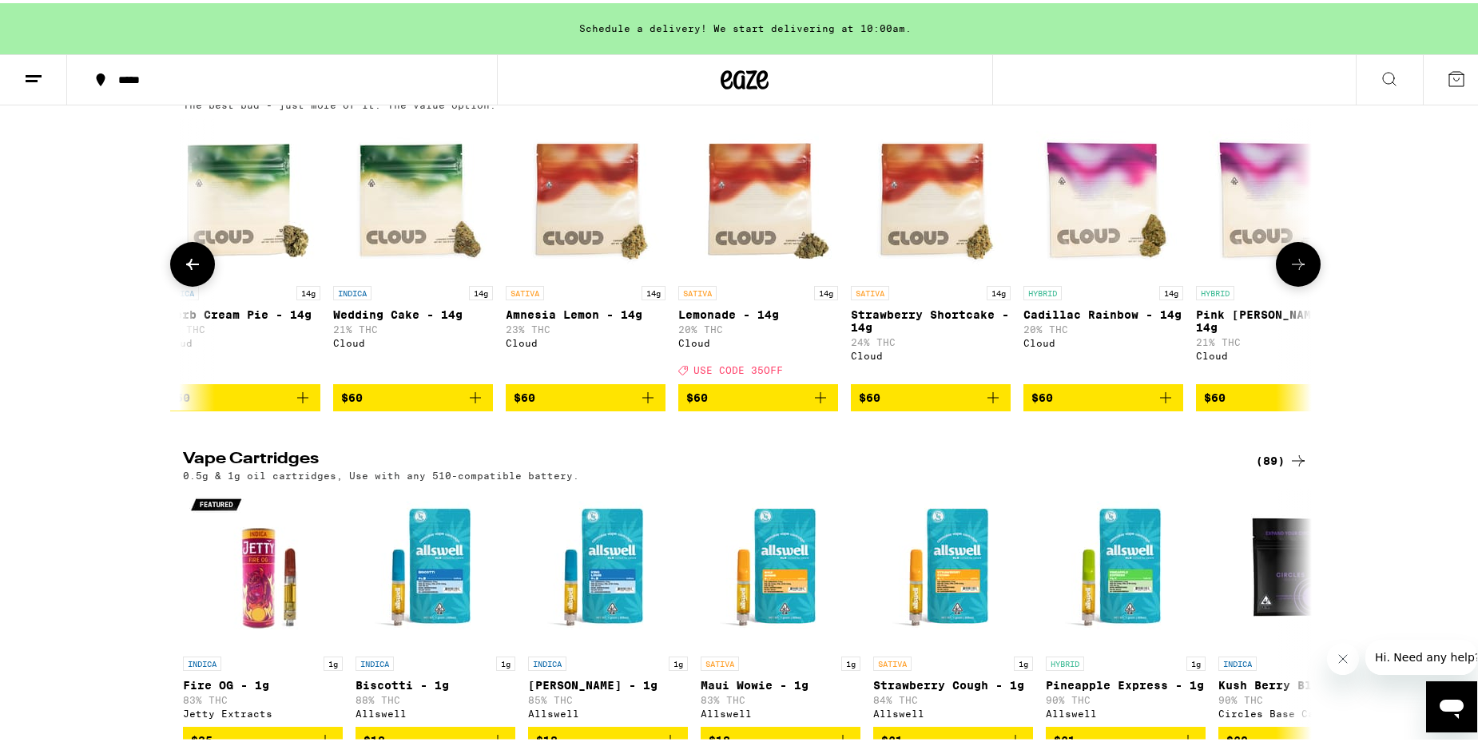
click at [1292, 271] on icon at bounding box center [1297, 261] width 19 height 19
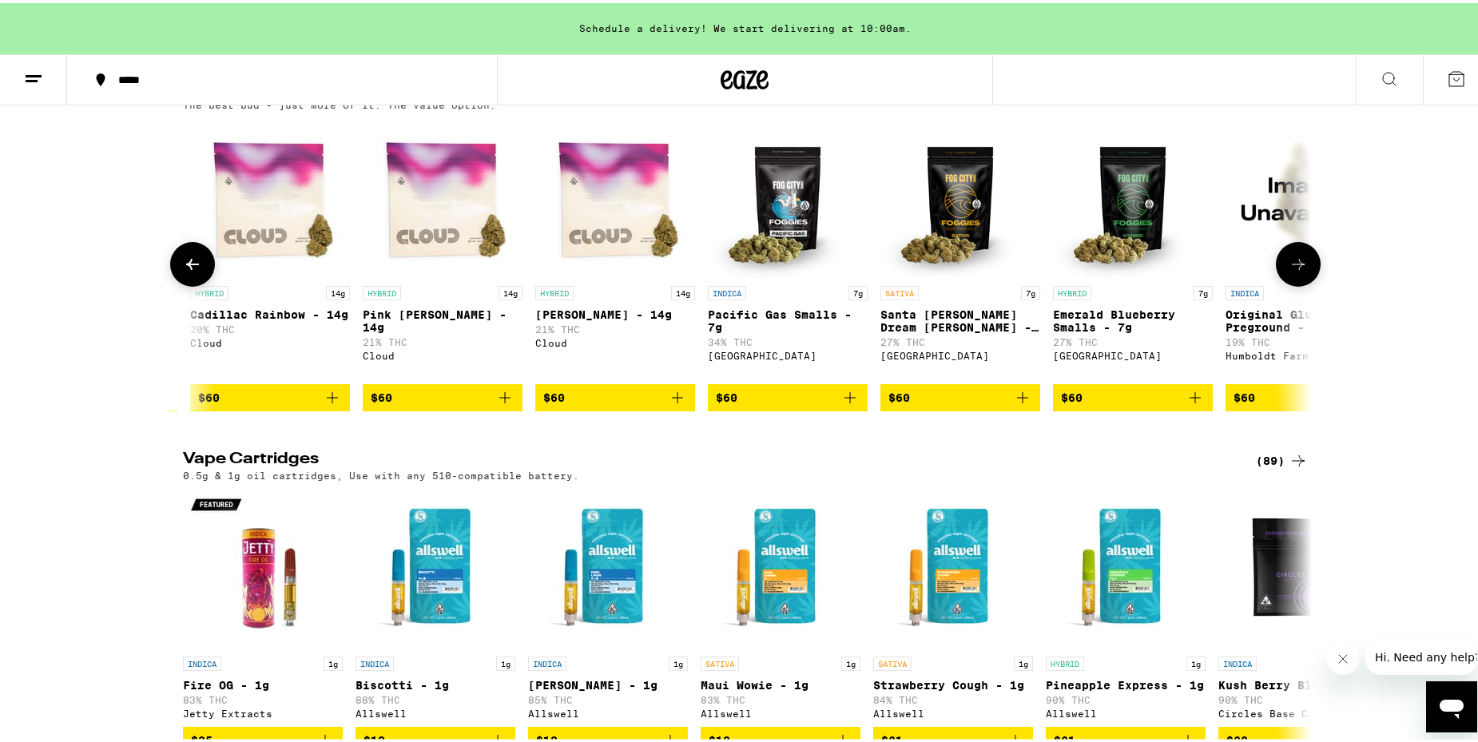
scroll to position [0, 14257]
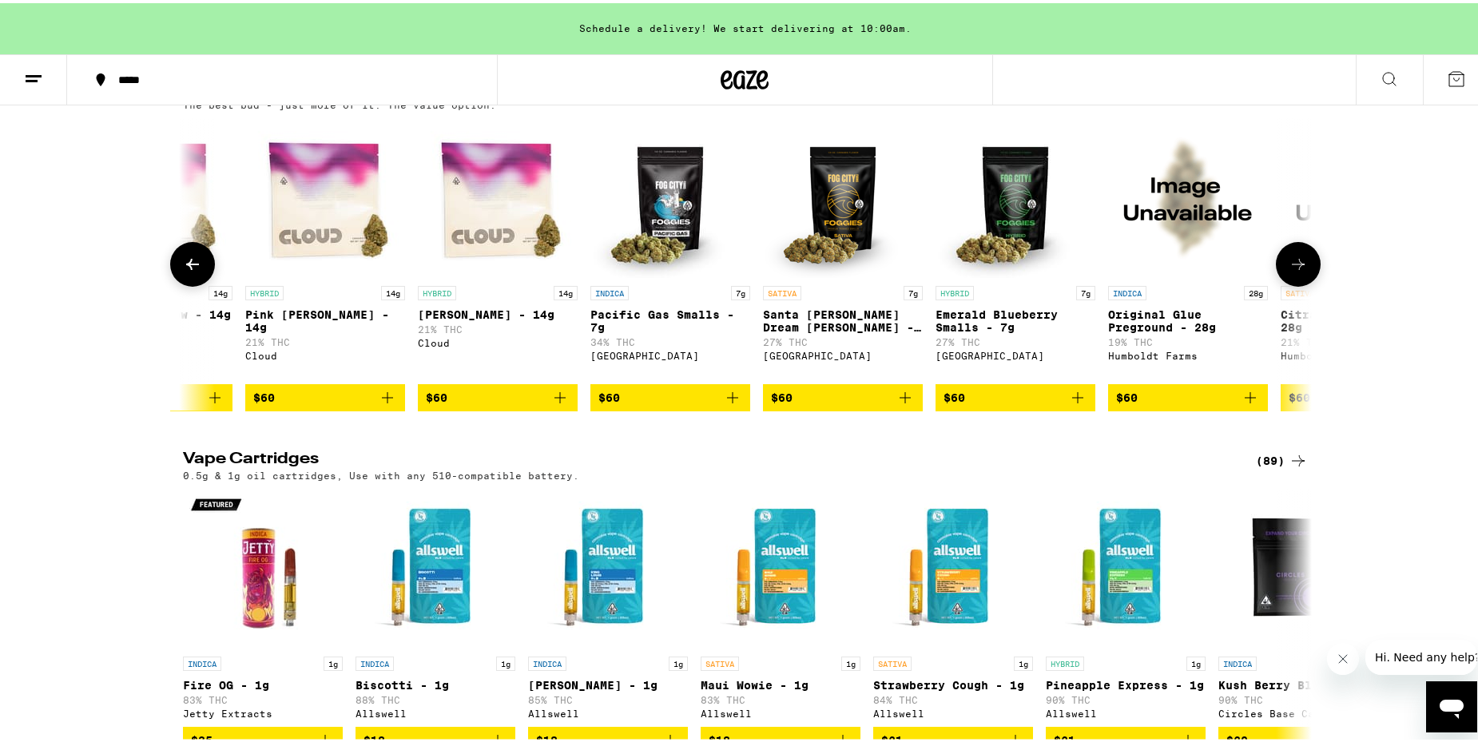
click at [1292, 271] on icon at bounding box center [1297, 261] width 19 height 19
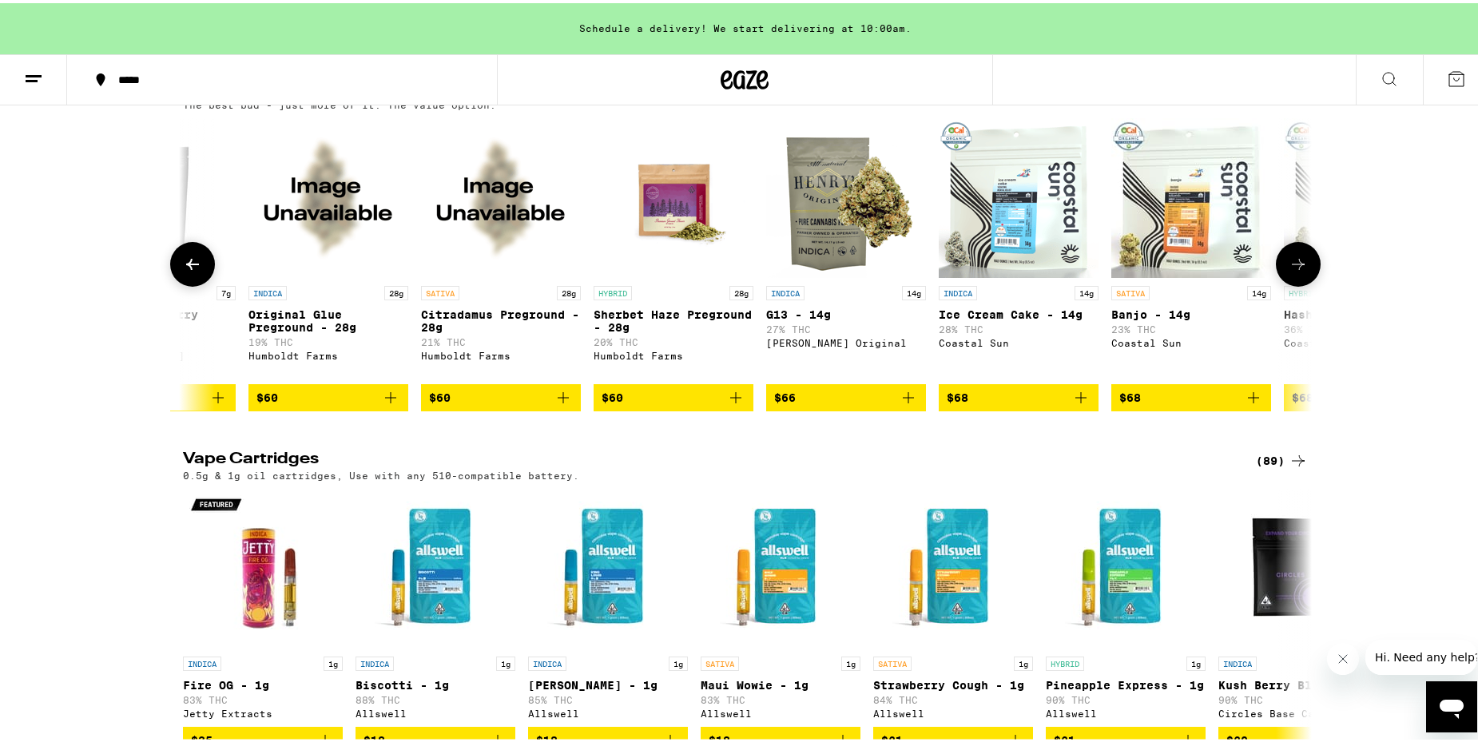
scroll to position [0, 15207]
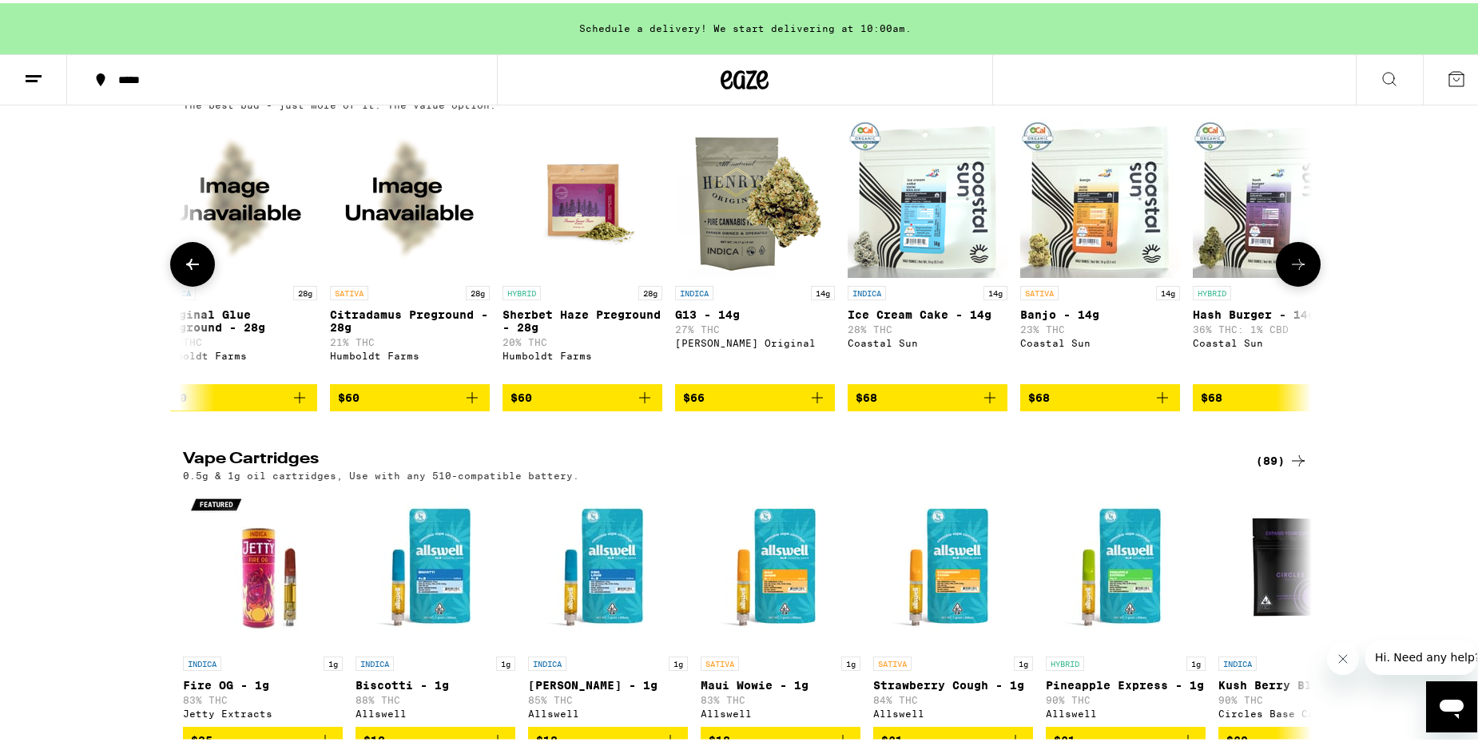
click at [1292, 271] on icon at bounding box center [1297, 261] width 19 height 19
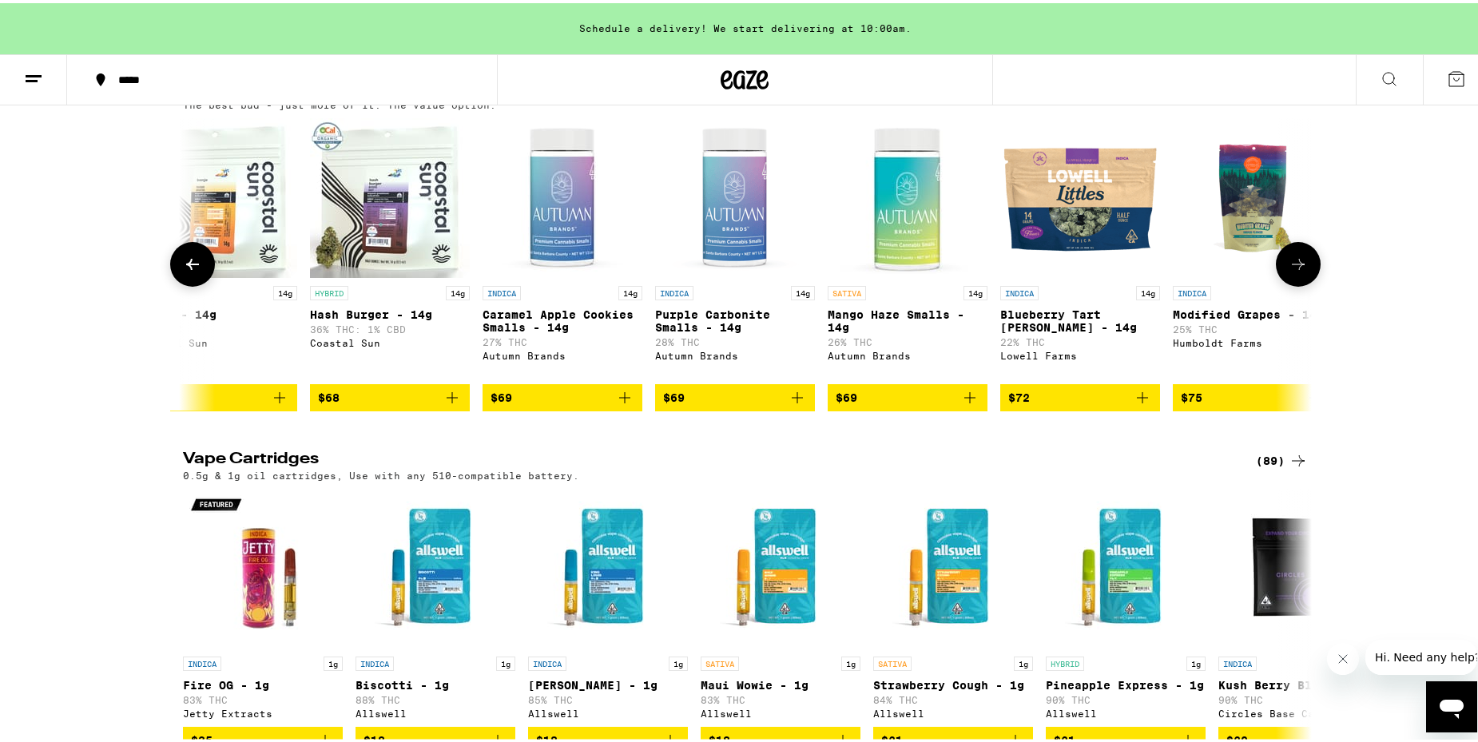
scroll to position [0, 16158]
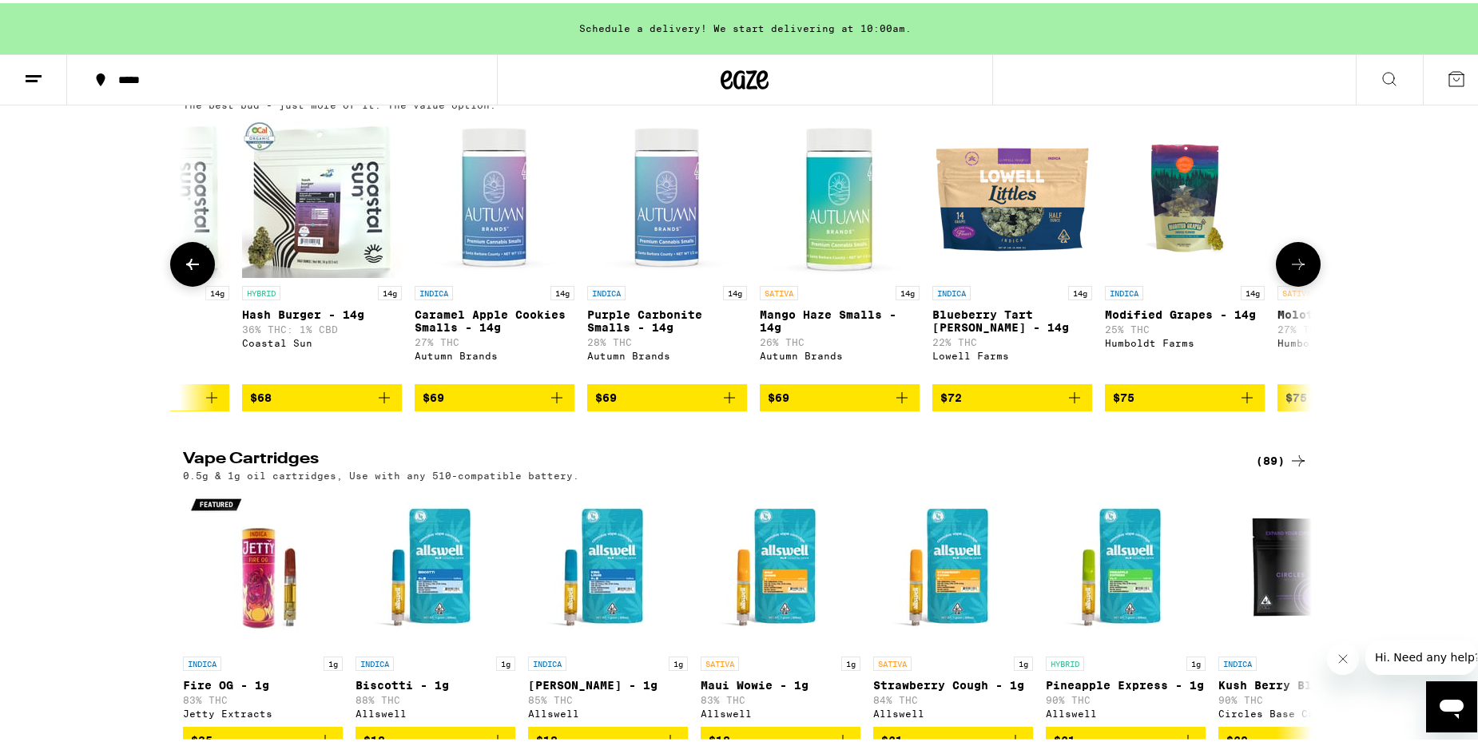
click at [1292, 271] on icon at bounding box center [1297, 261] width 19 height 19
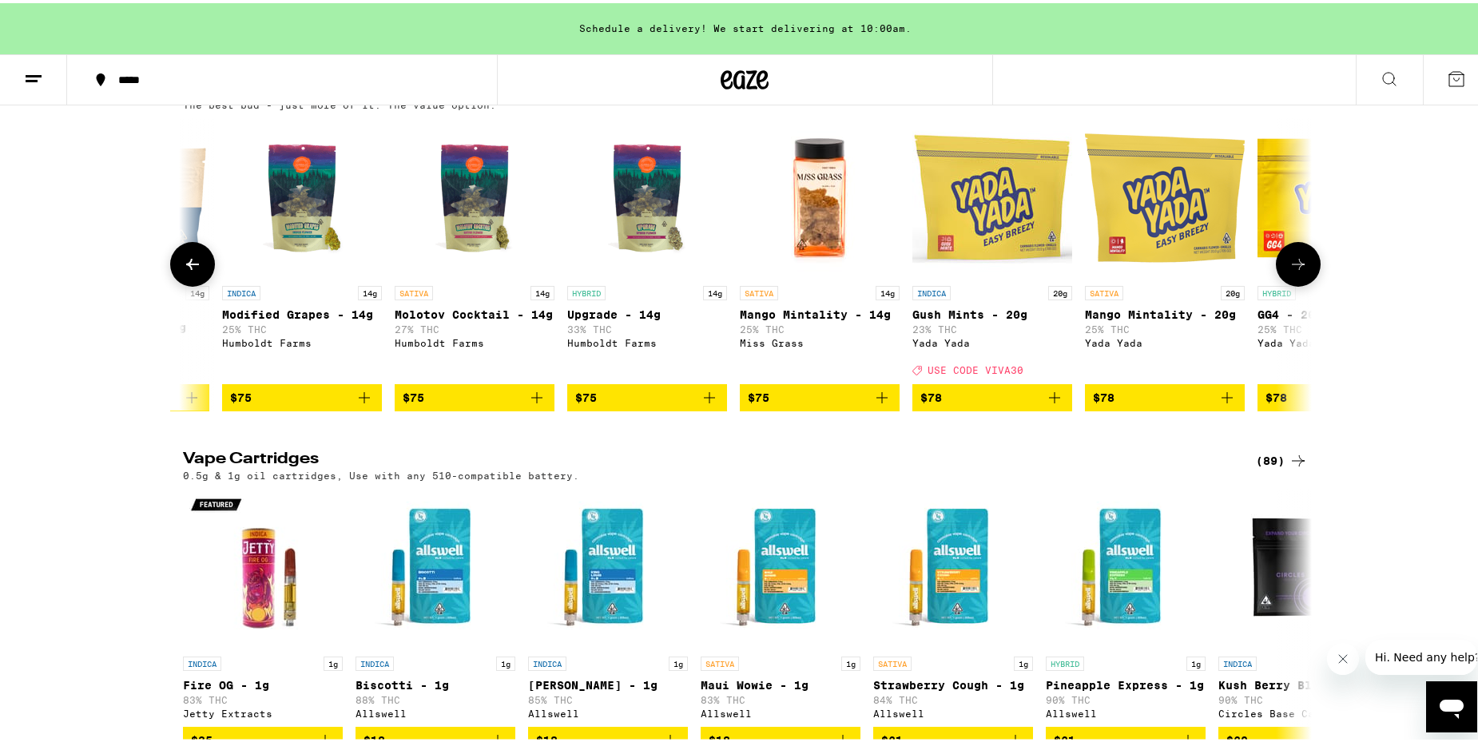
scroll to position [0, 17108]
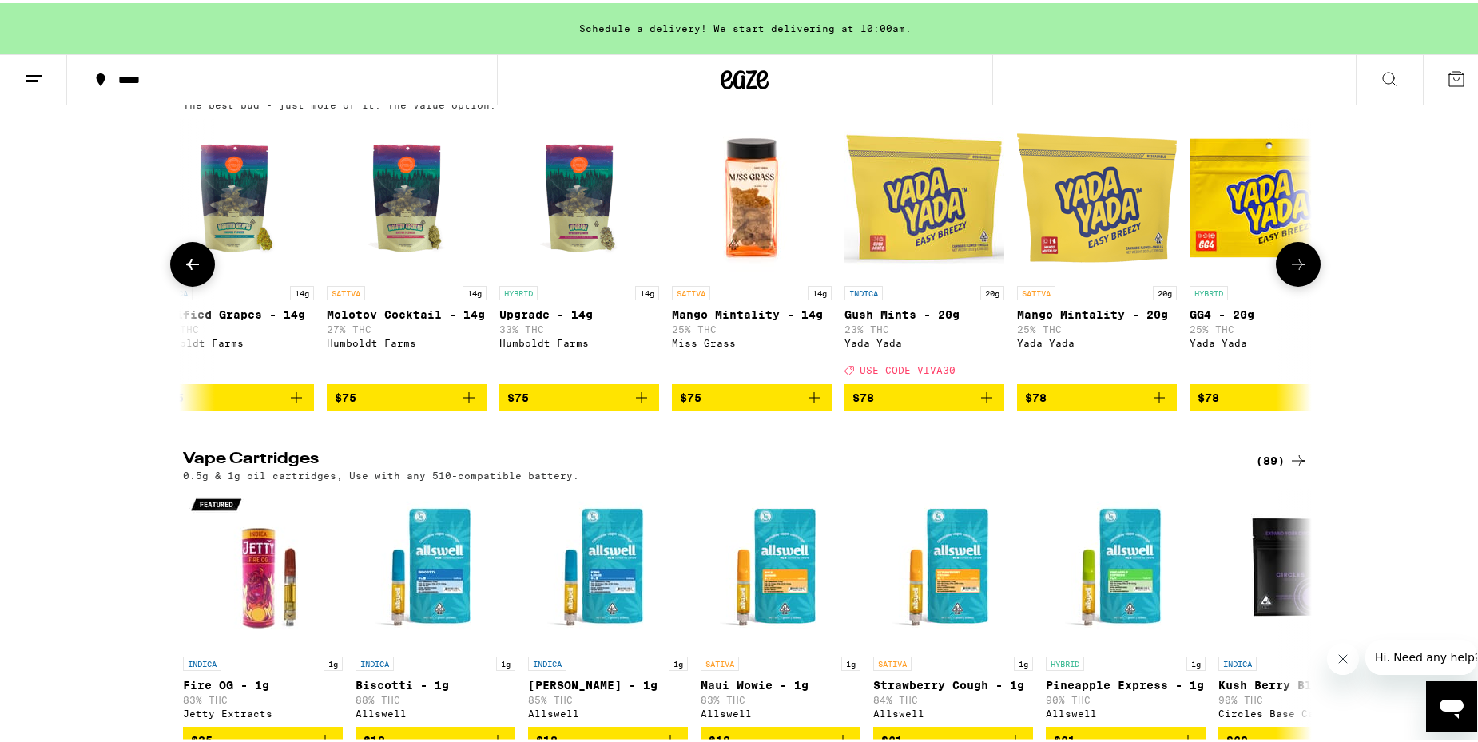
click at [1292, 271] on icon at bounding box center [1297, 261] width 19 height 19
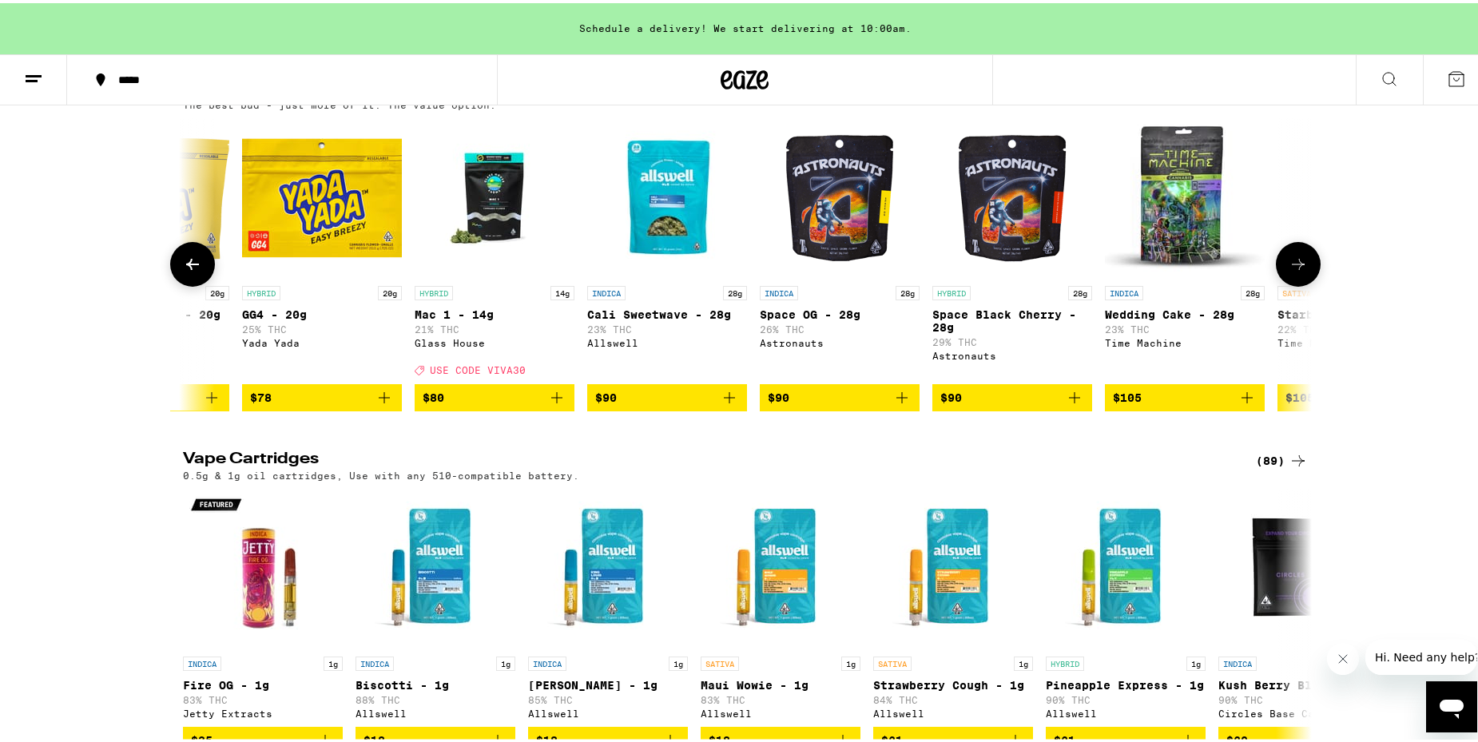
scroll to position [0, 18059]
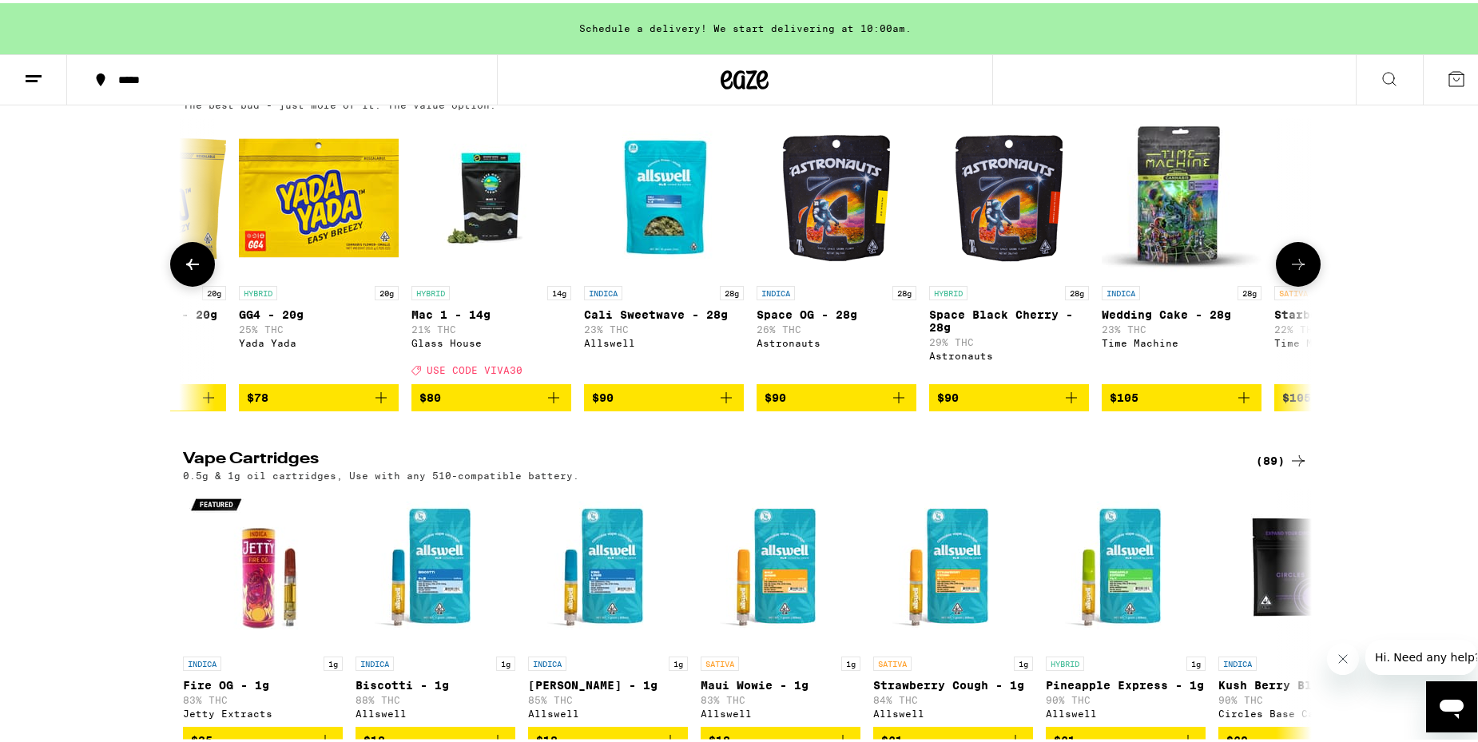
click at [1292, 271] on icon at bounding box center [1297, 261] width 19 height 19
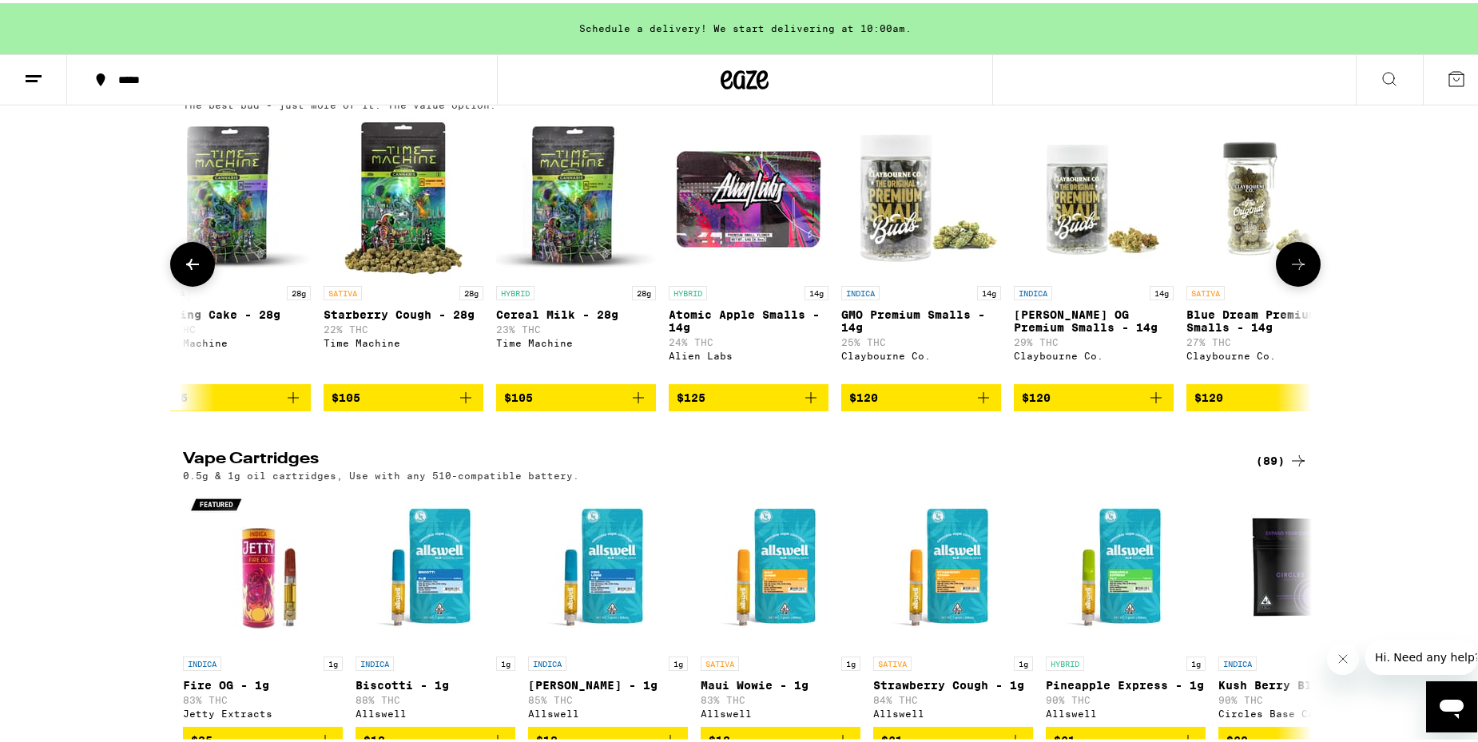
click at [1292, 271] on icon at bounding box center [1297, 261] width 19 height 19
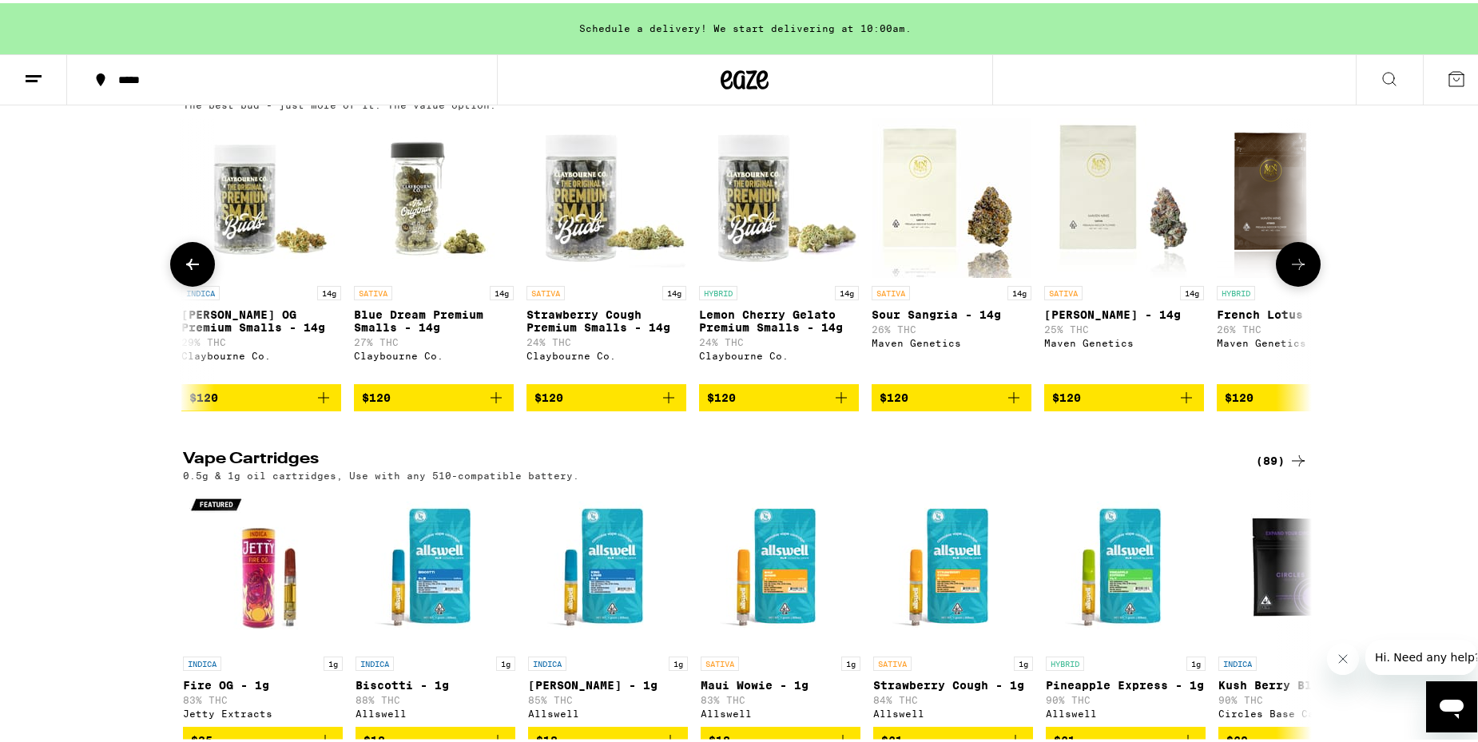
scroll to position [0, 19960]
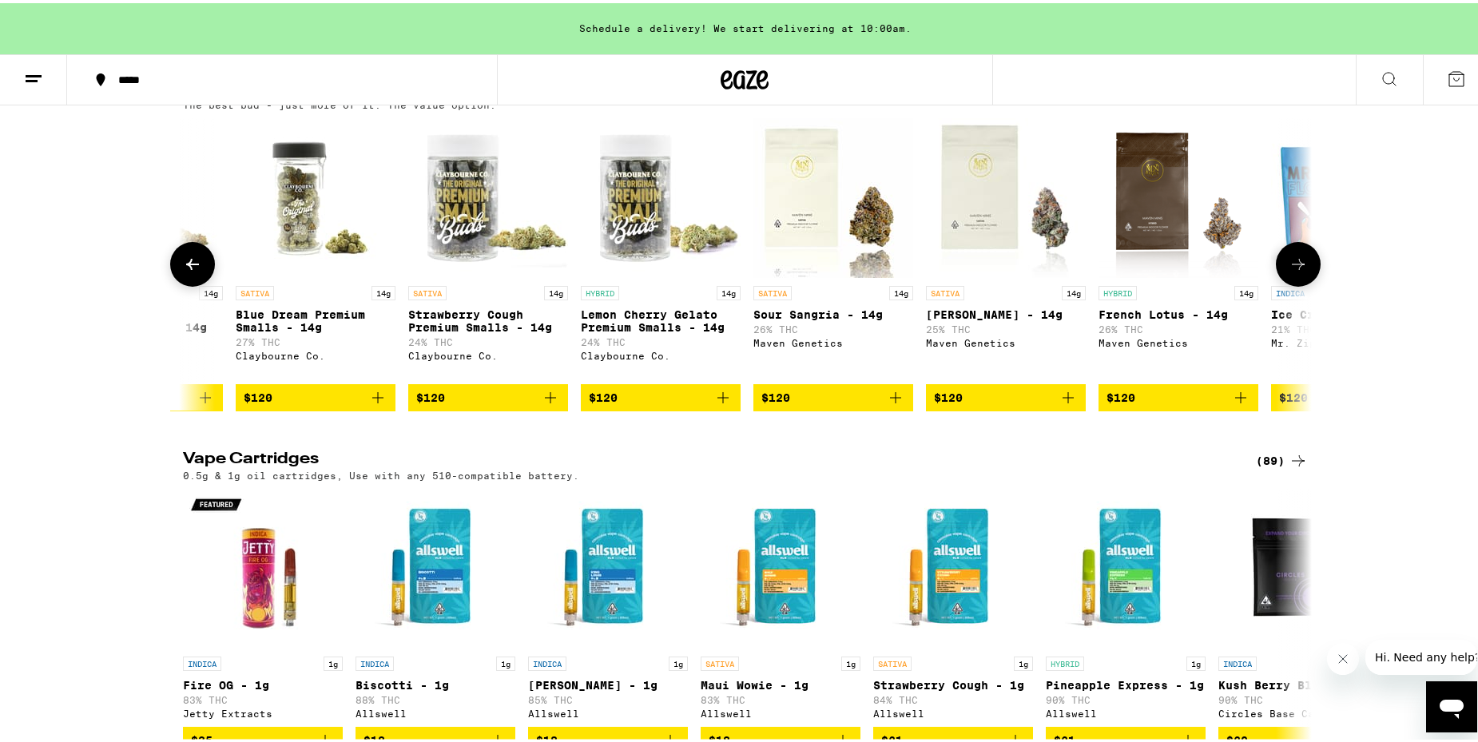
click at [1292, 271] on icon at bounding box center [1297, 261] width 19 height 19
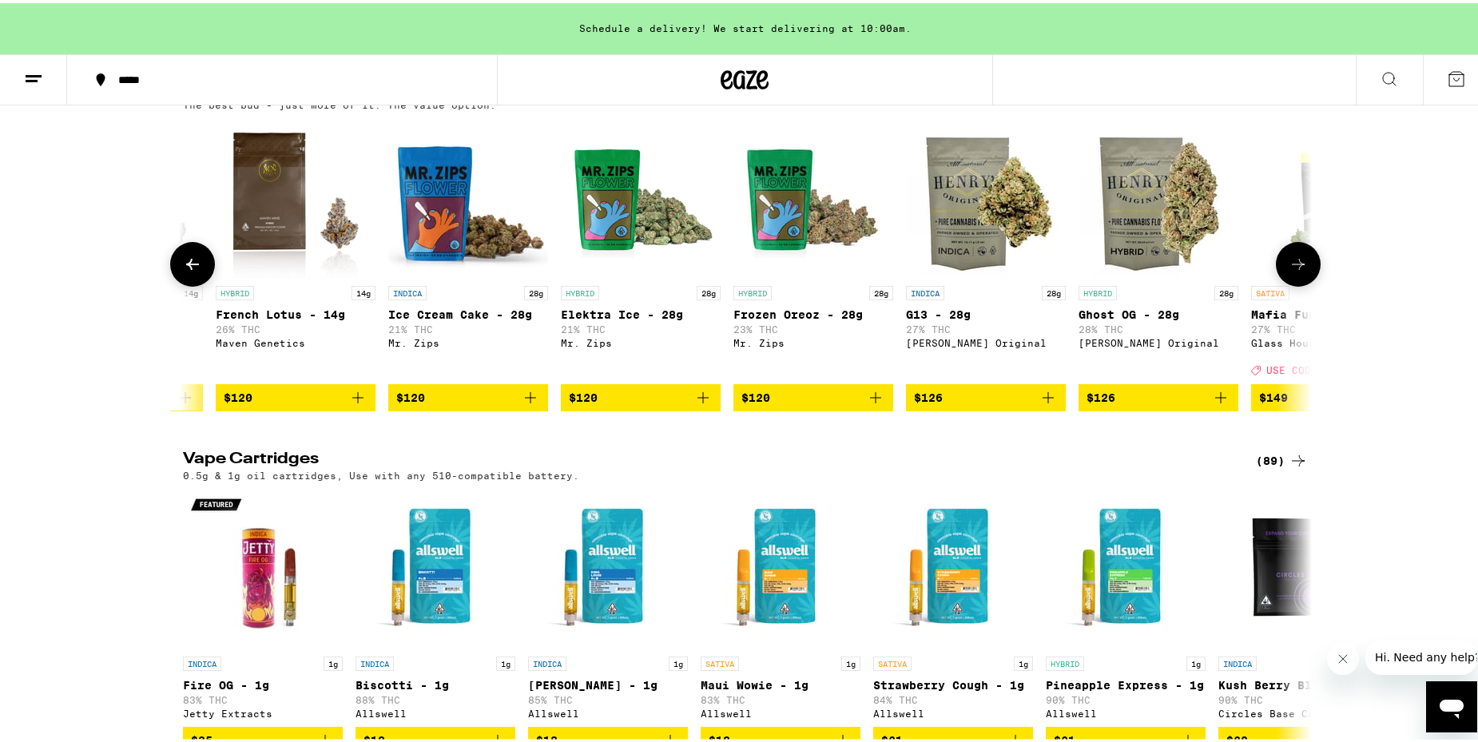
scroll to position [0, 20910]
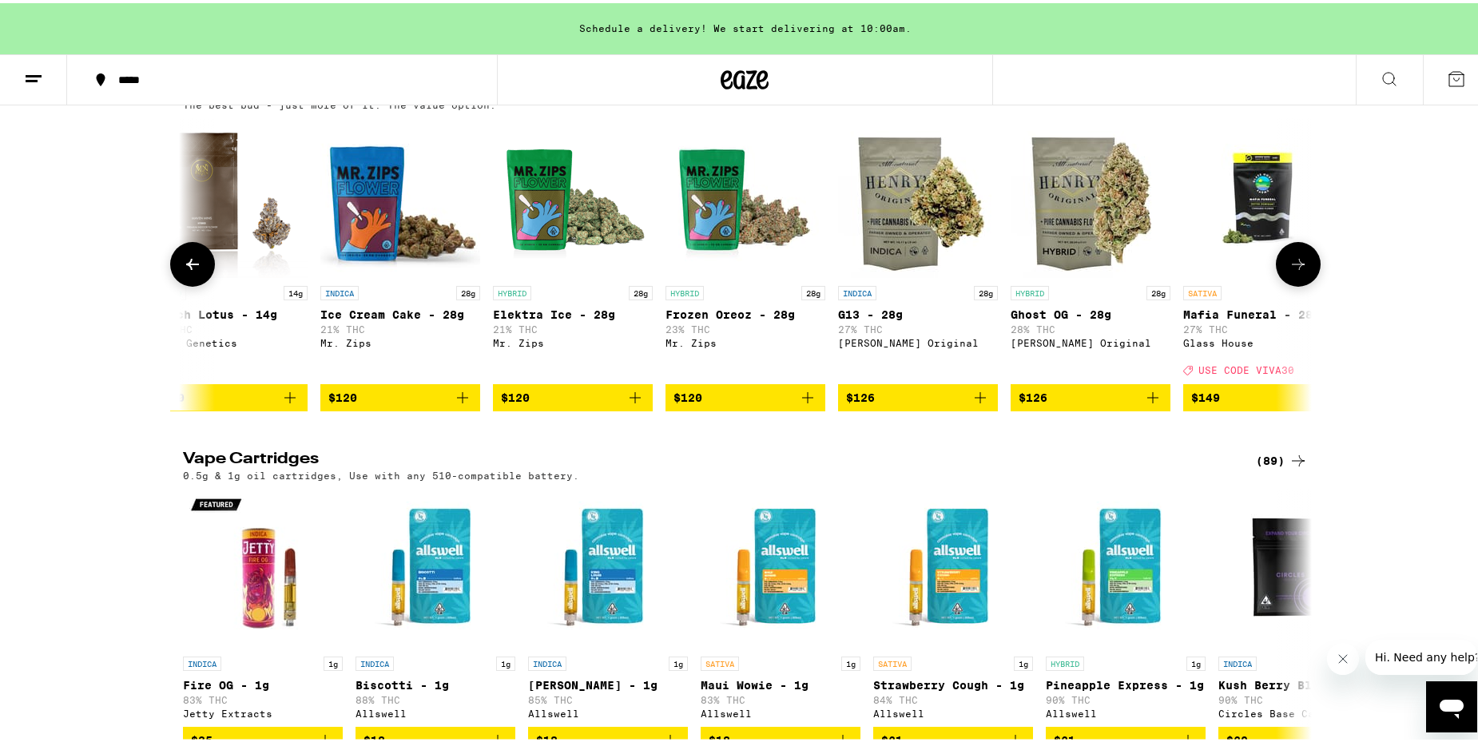
click at [1292, 271] on icon at bounding box center [1297, 261] width 19 height 19
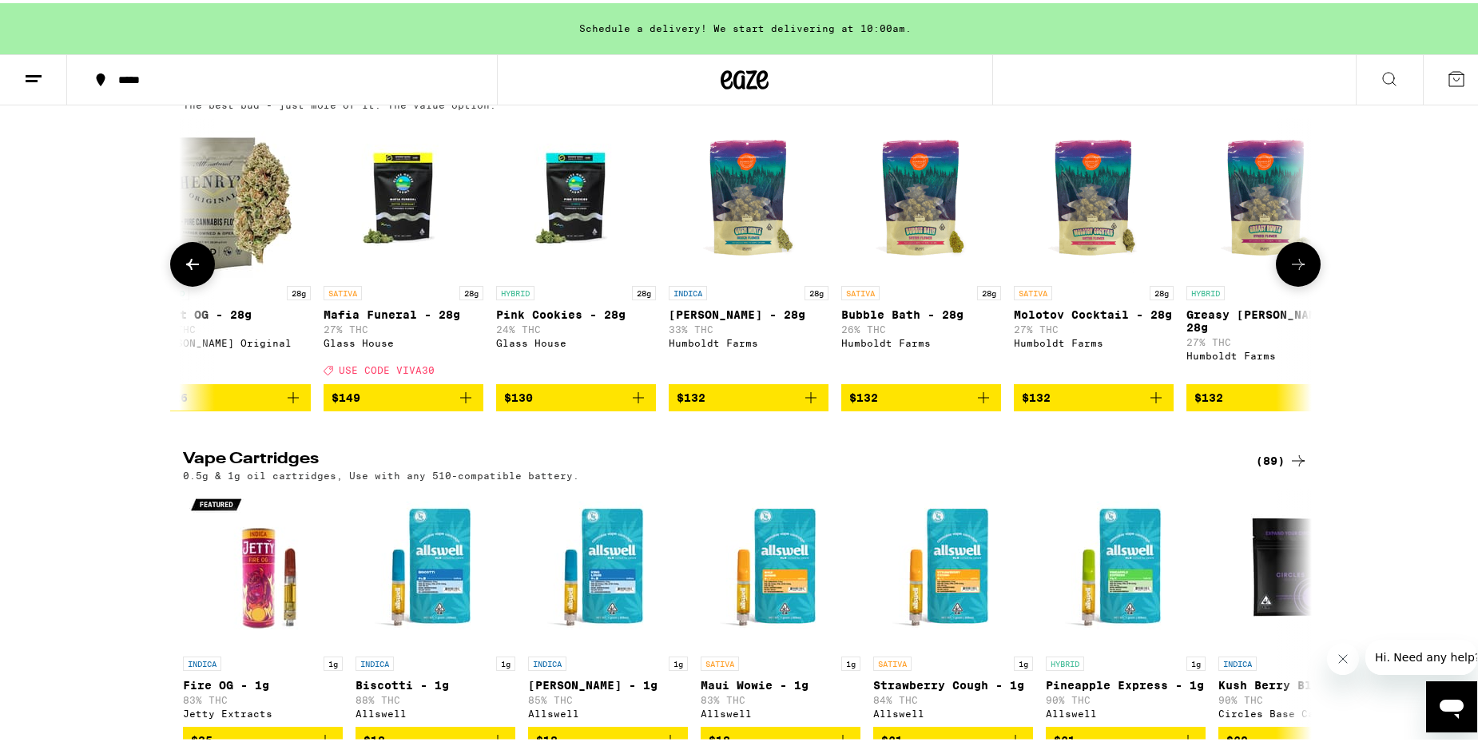
scroll to position [0, 21861]
